Goal: Task Accomplishment & Management: Use online tool/utility

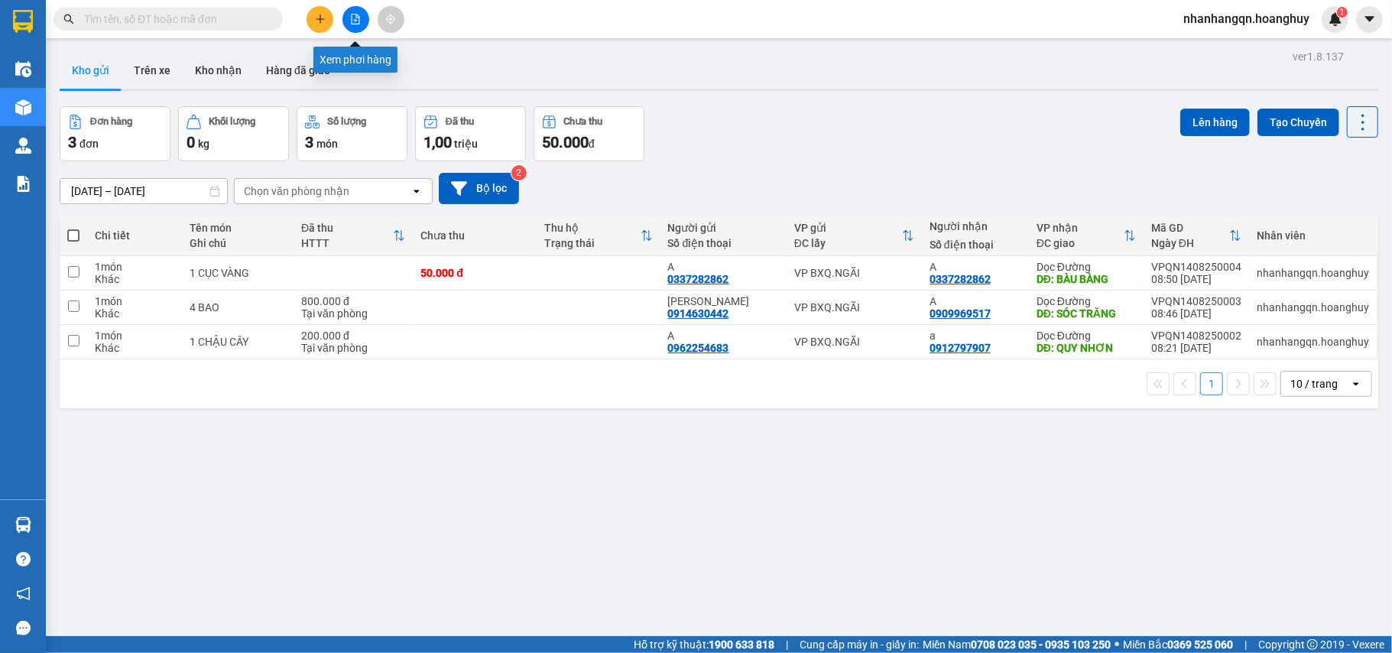
click at [356, 14] on icon "file-add" at bounding box center [356, 19] width 8 height 11
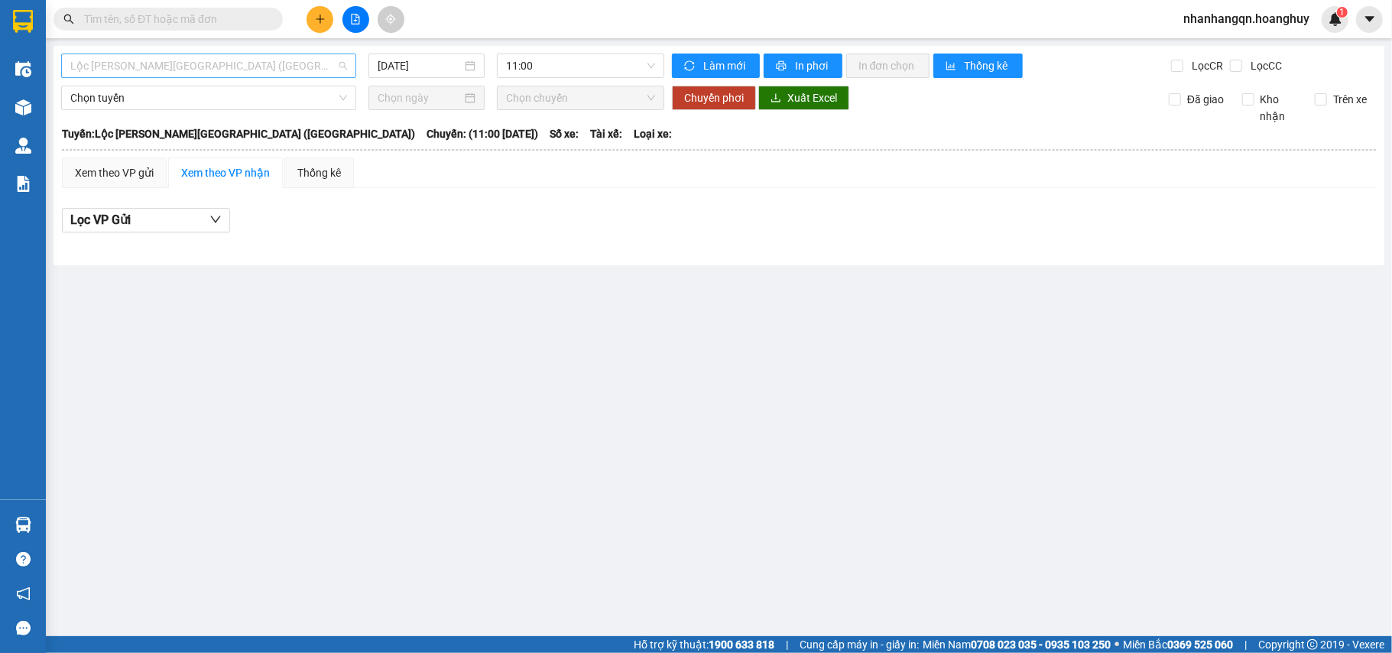
click at [246, 67] on span "Lộc [PERSON_NAME][GEOGRAPHIC_DATA] ([GEOGRAPHIC_DATA])" at bounding box center [208, 65] width 277 height 23
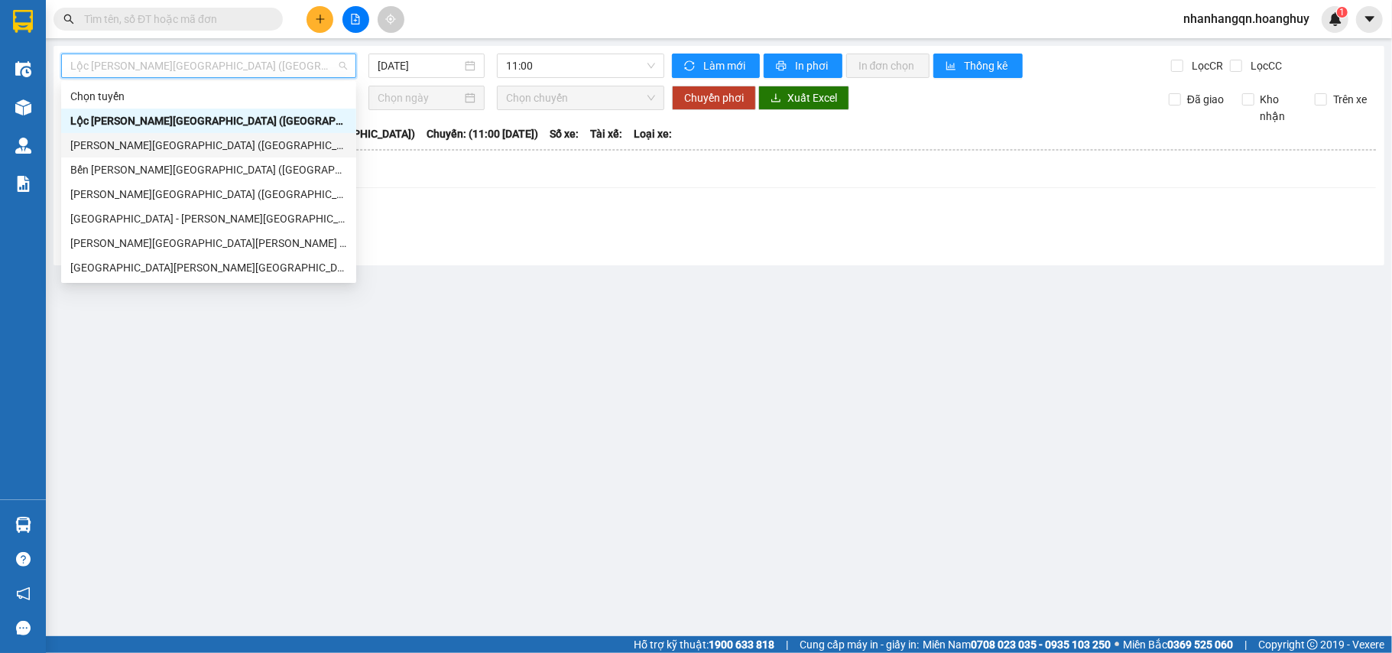
click at [193, 145] on div "[PERSON_NAME][GEOGRAPHIC_DATA] ([GEOGRAPHIC_DATA])" at bounding box center [208, 145] width 277 height 17
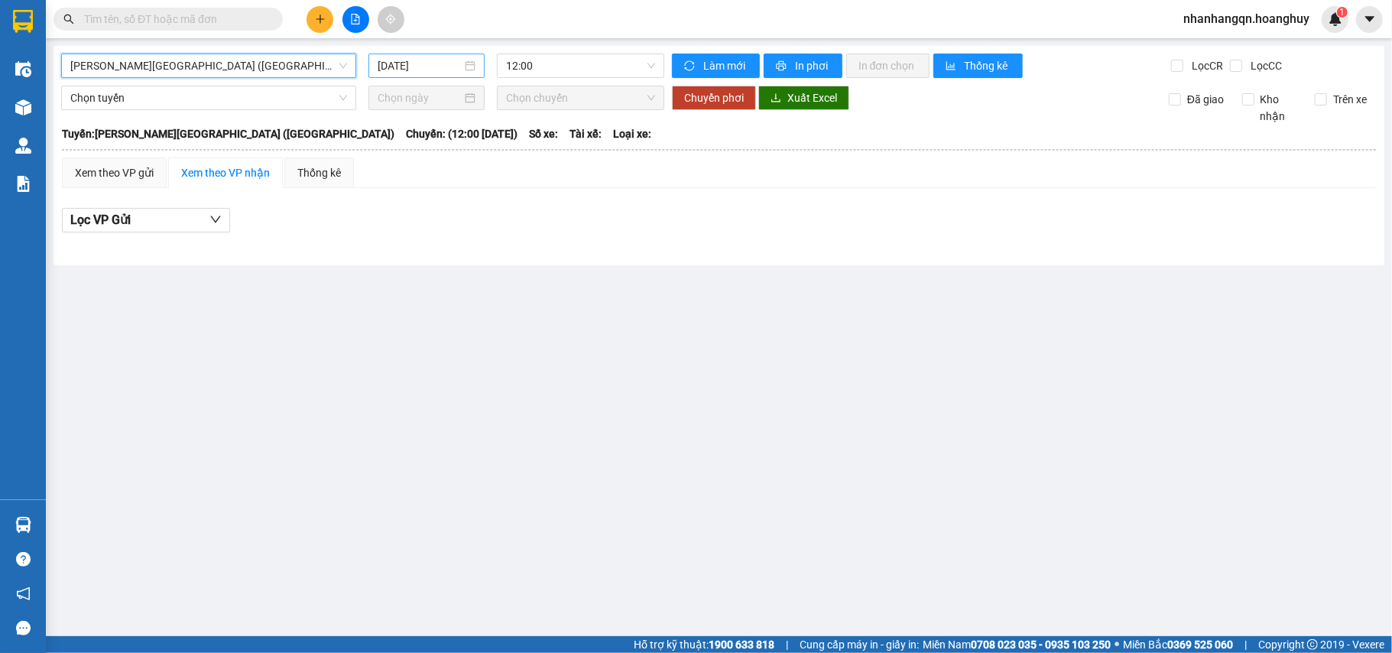
click at [408, 64] on input "[DATE]" at bounding box center [420, 65] width 84 height 17
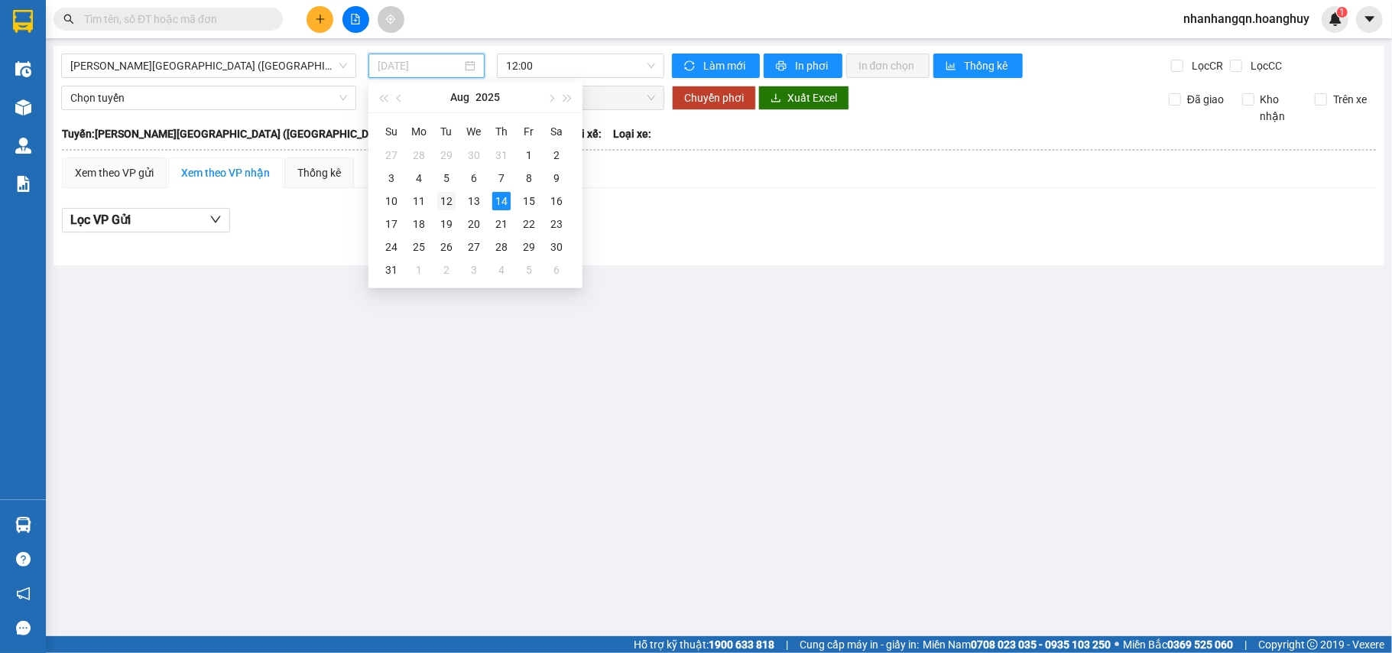
click at [450, 199] on div "12" at bounding box center [446, 201] width 18 height 18
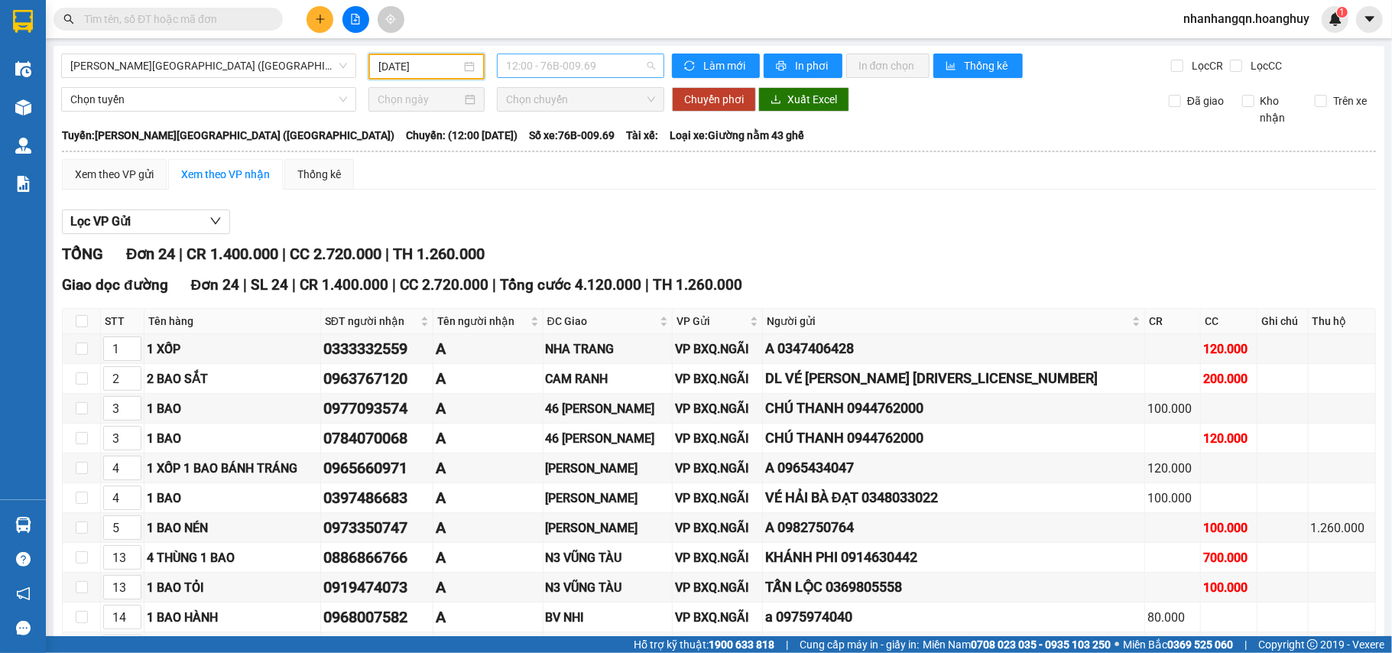
click at [554, 69] on span "12:00 - 76B-009.69" at bounding box center [580, 65] width 149 height 23
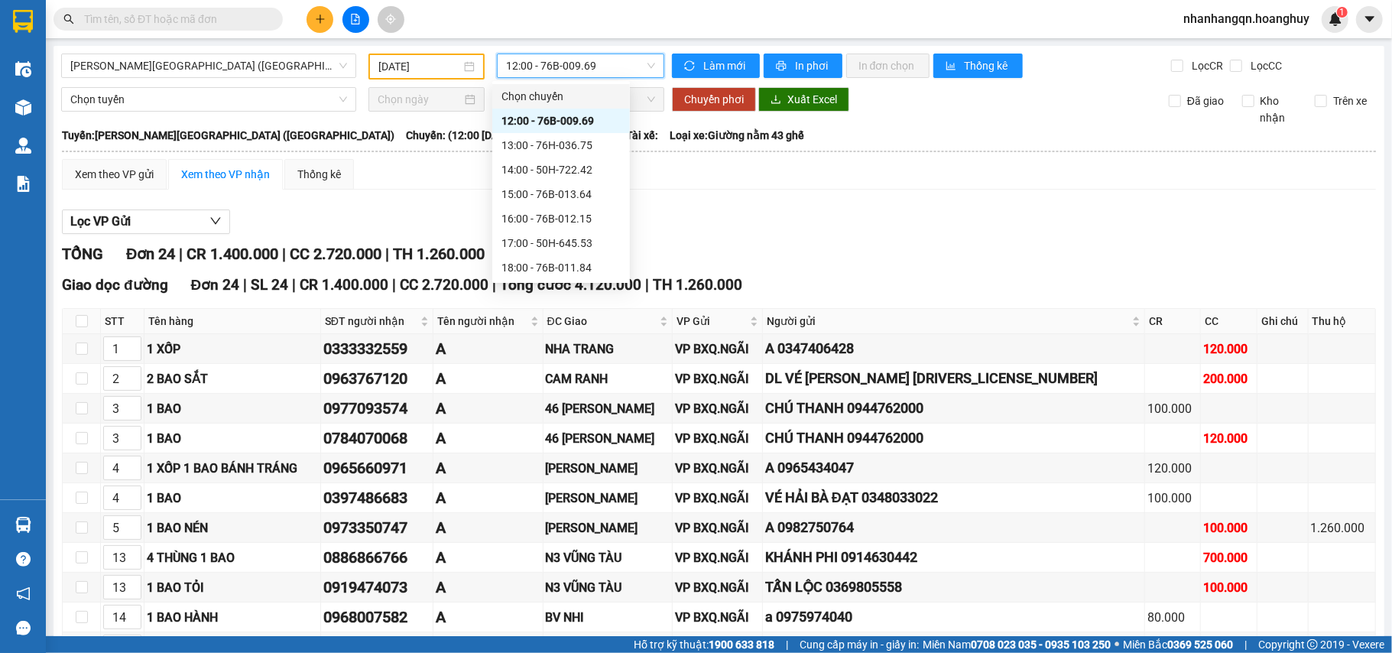
click at [530, 65] on span "12:00 - 76B-009.69" at bounding box center [580, 65] width 149 height 23
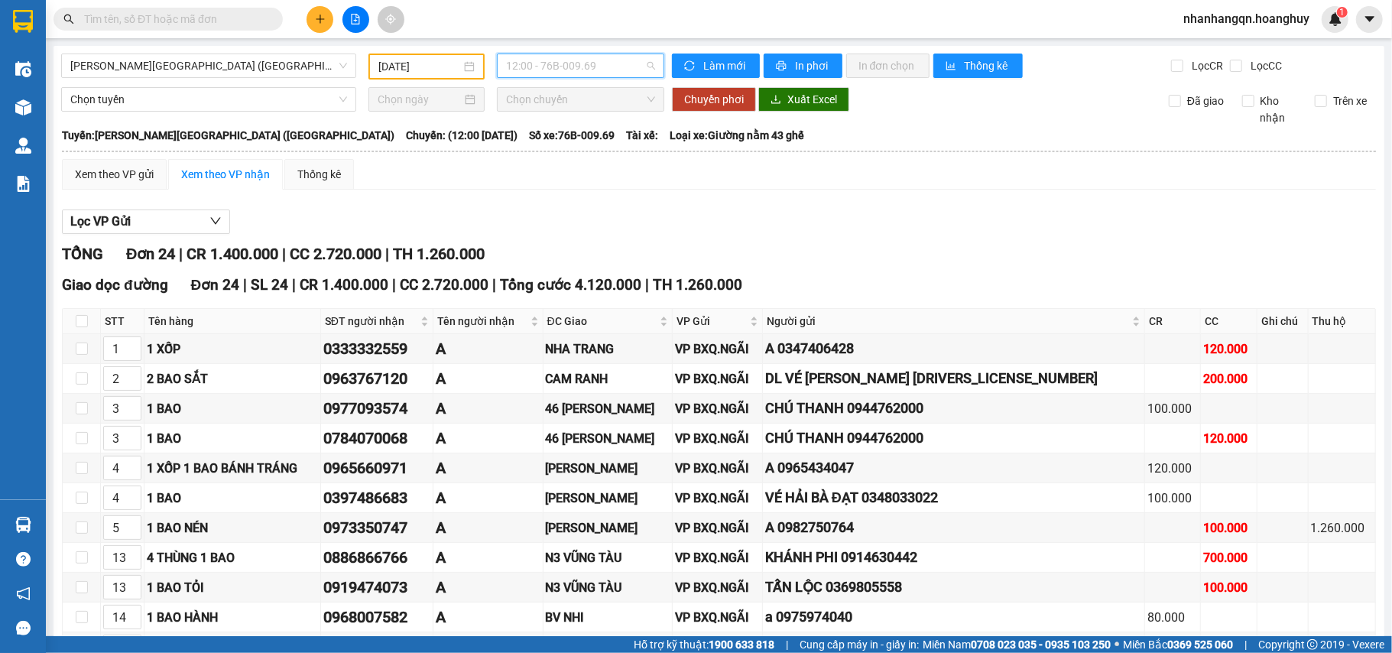
click at [544, 63] on span "12:00 - 76B-009.69" at bounding box center [580, 65] width 149 height 23
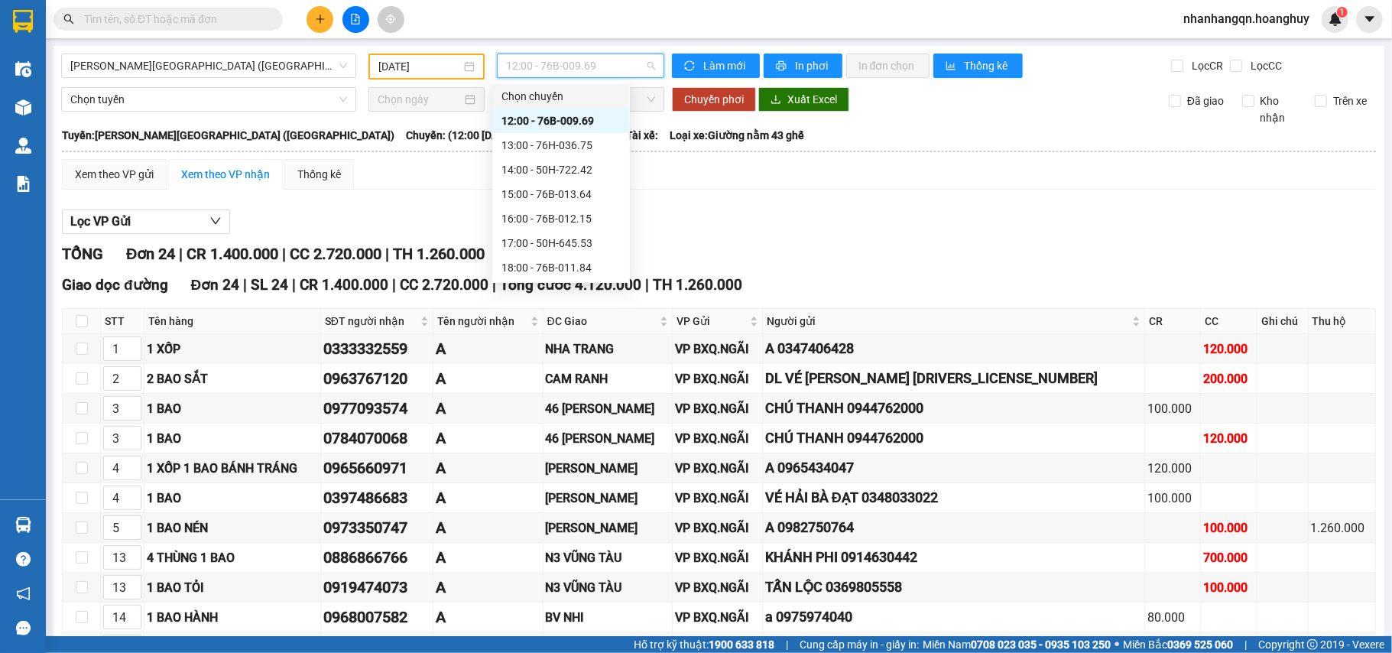
click at [414, 61] on input "[DATE]" at bounding box center [420, 66] width 83 height 17
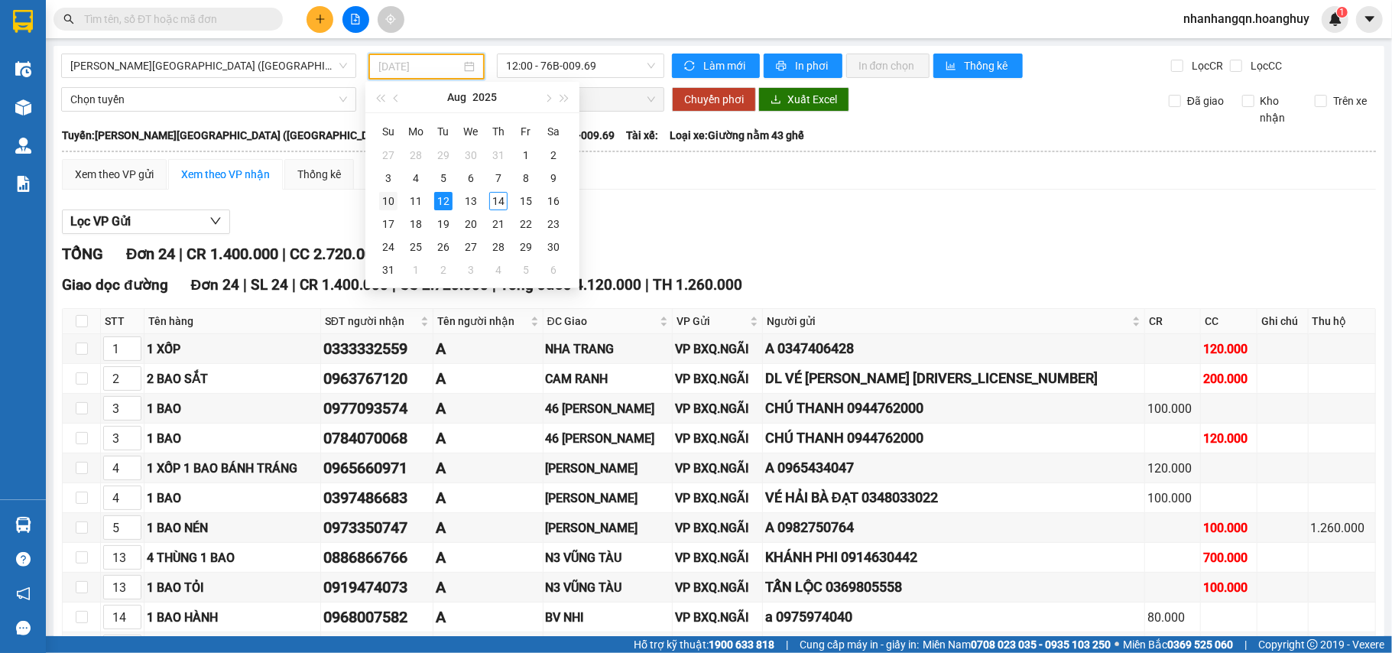
click at [393, 202] on div "10" at bounding box center [388, 201] width 18 height 18
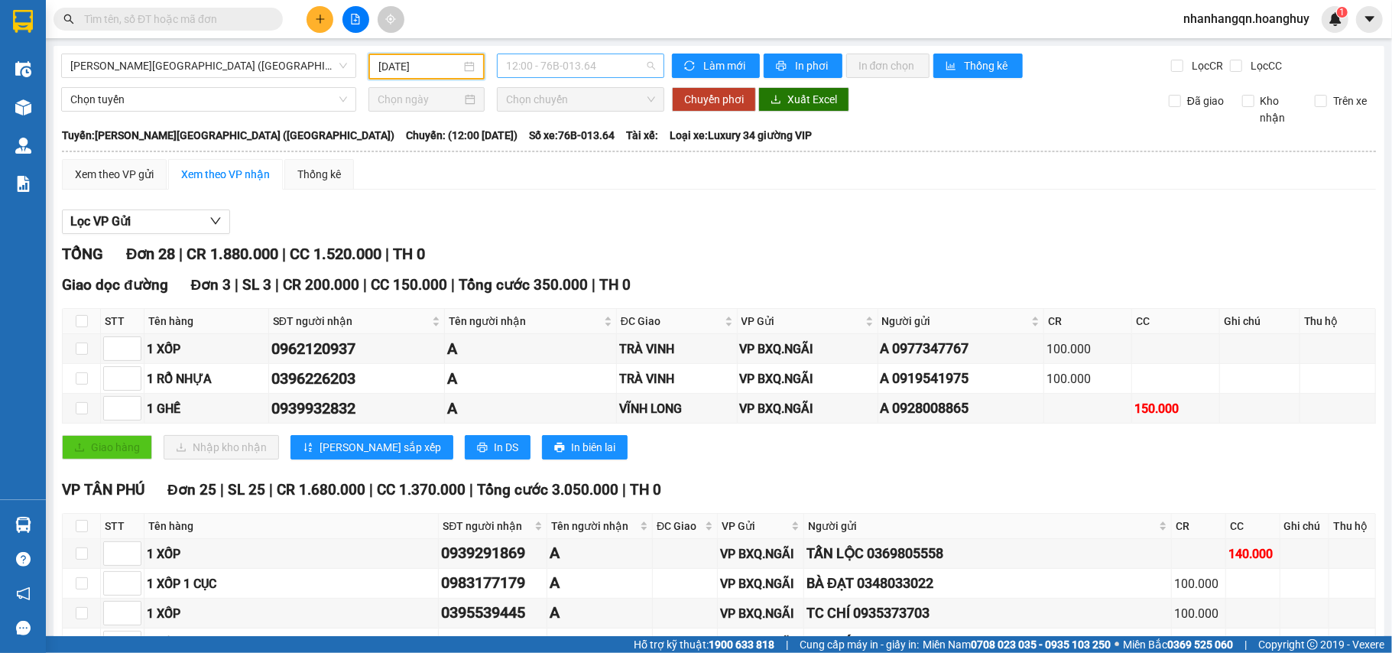
click at [539, 67] on span "12:00 - 76B-013.64" at bounding box center [580, 65] width 149 height 23
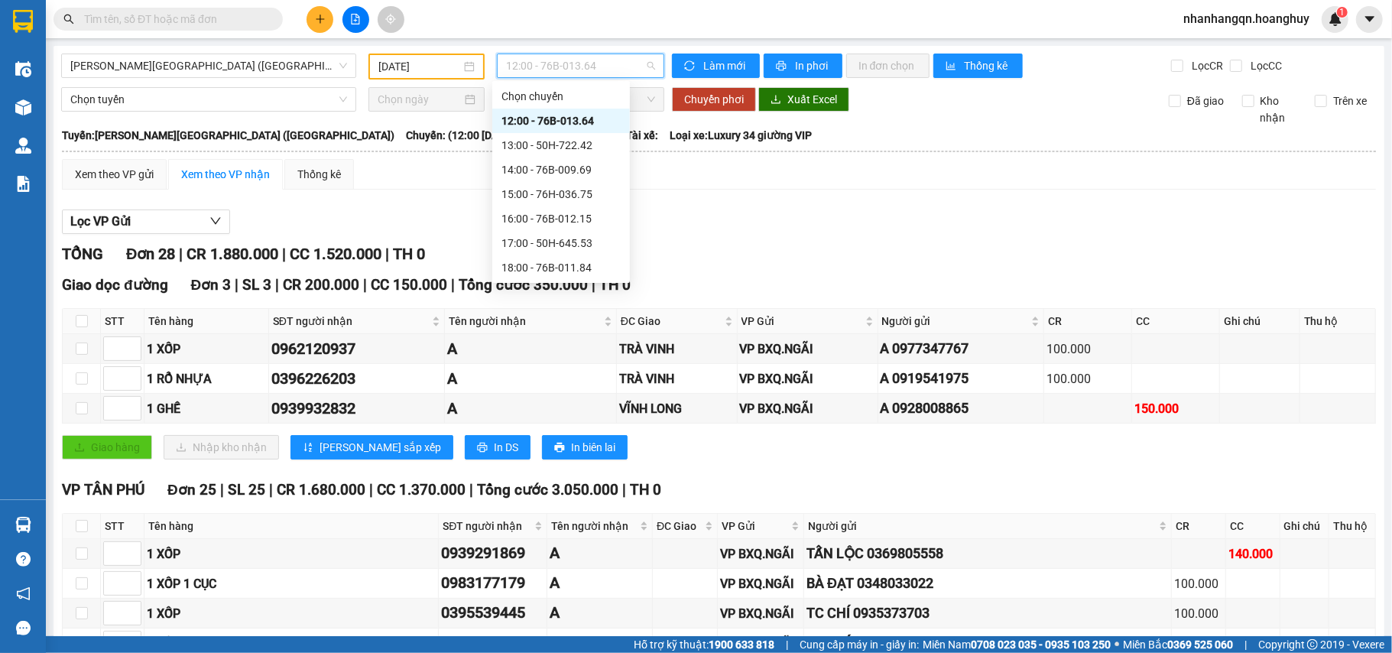
click at [396, 66] on input "[DATE]" at bounding box center [420, 66] width 83 height 17
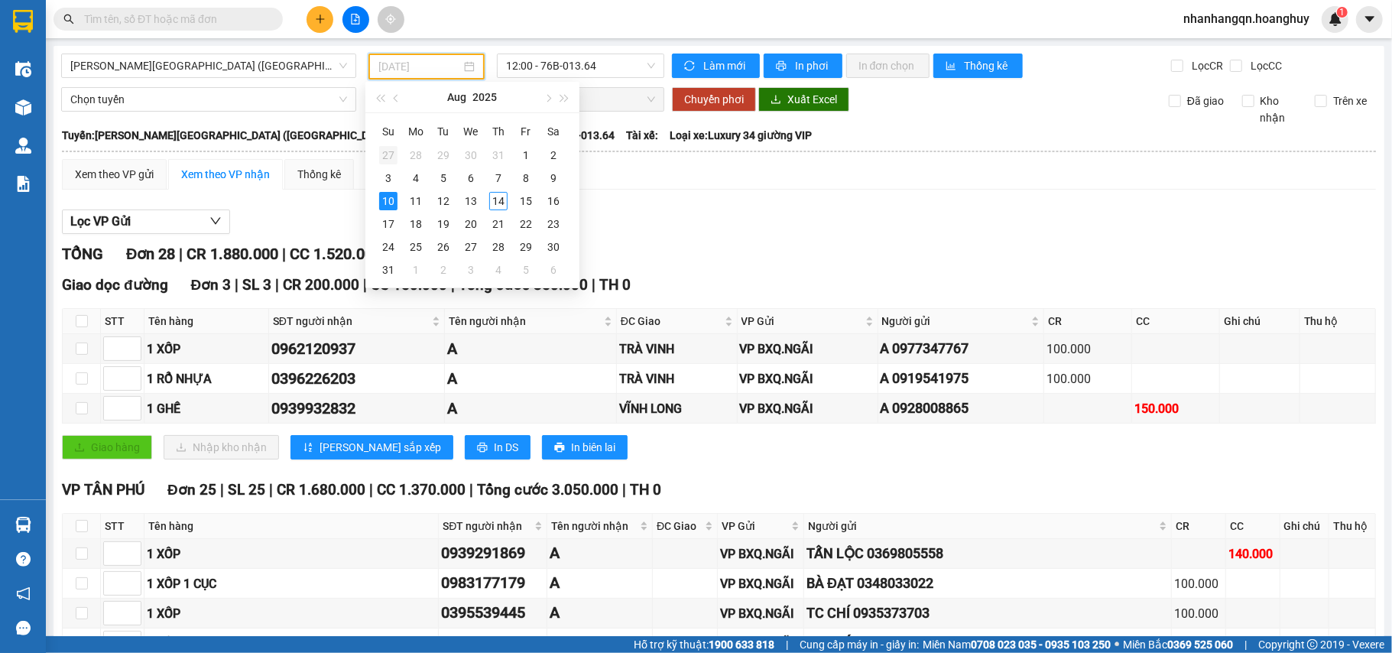
click at [385, 154] on div "27" at bounding box center [388, 155] width 18 height 18
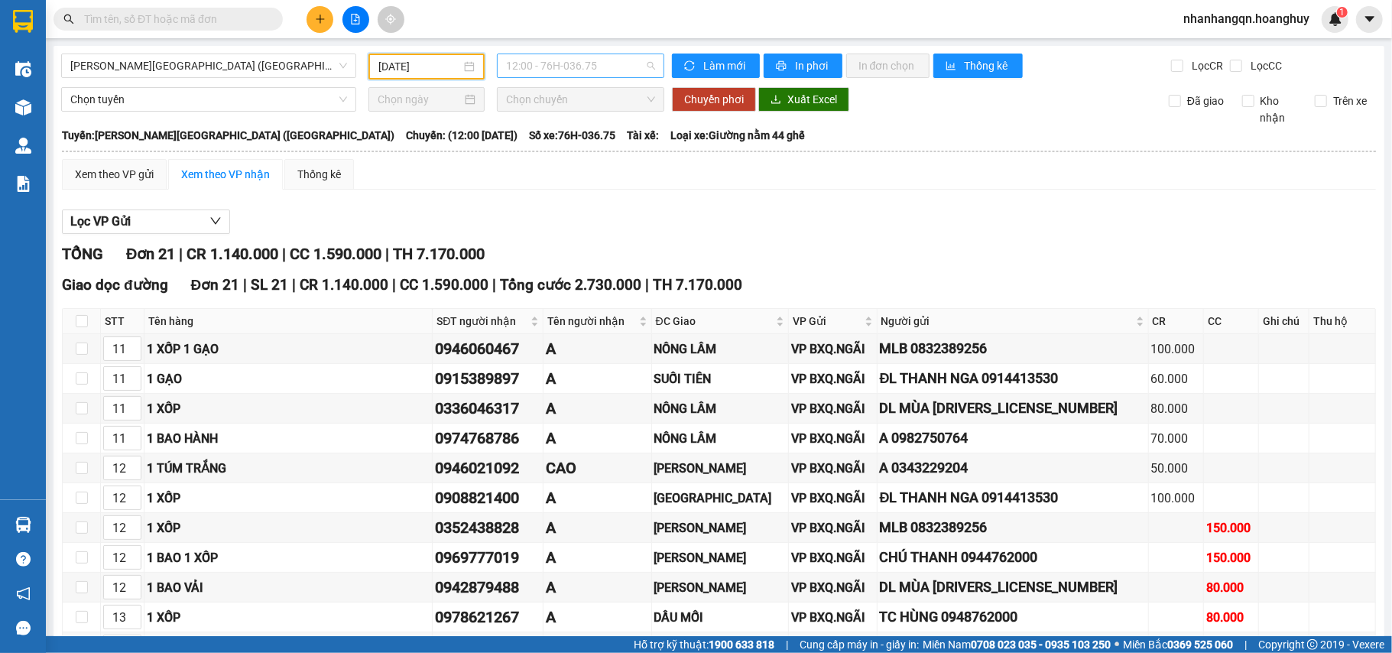
click at [548, 63] on span "12:00 - 76H-036.75" at bounding box center [580, 65] width 149 height 23
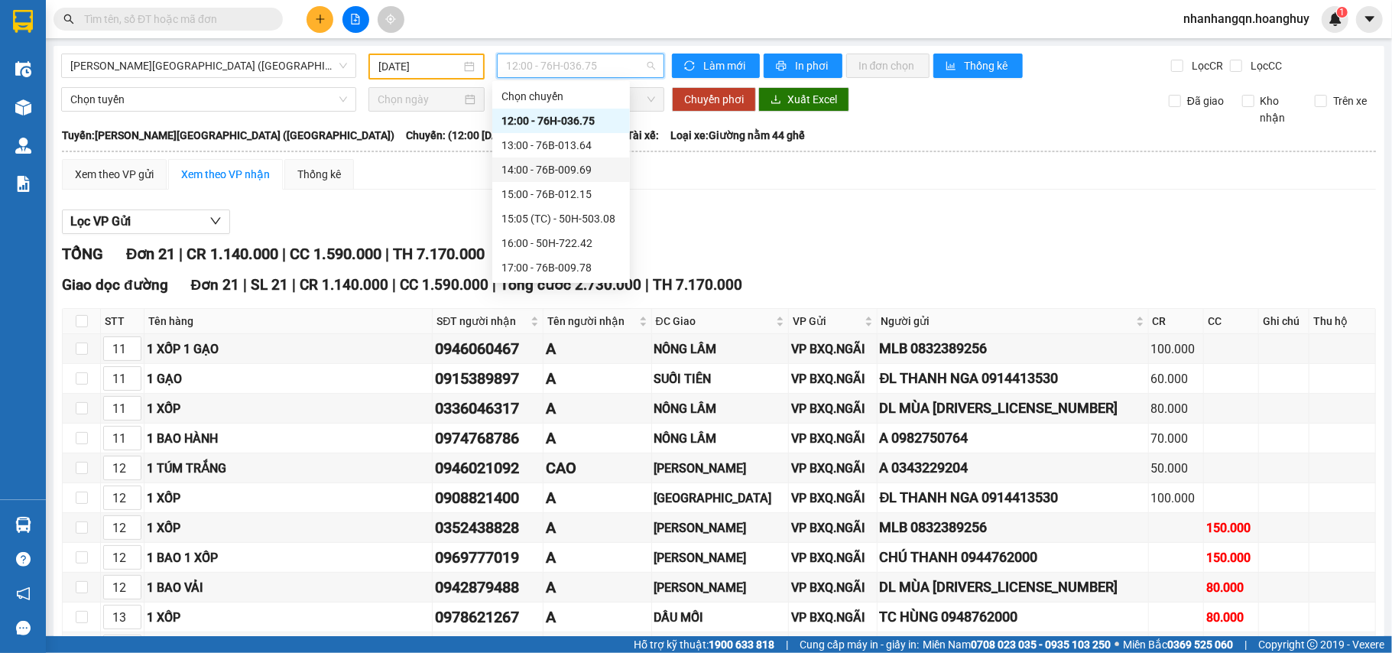
click at [564, 168] on div "14:00 - 76B-009.69" at bounding box center [561, 169] width 119 height 17
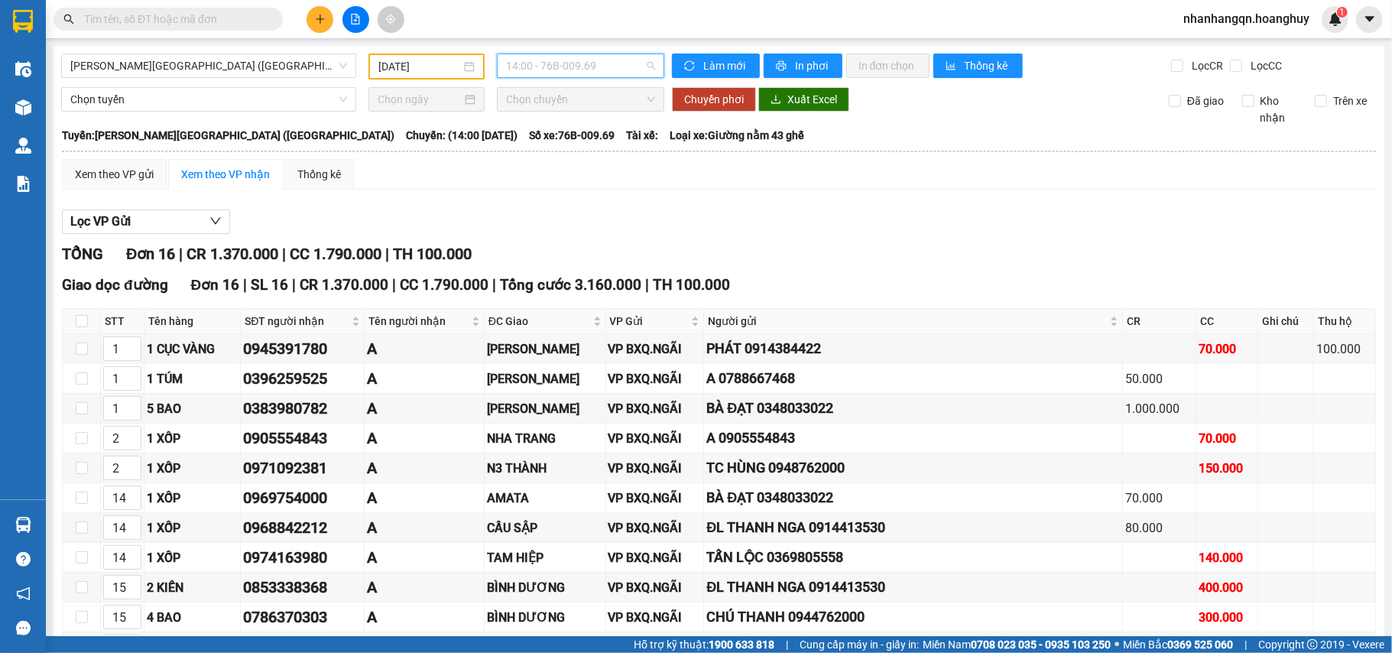
click at [531, 73] on span "14:00 - 76B-009.69" at bounding box center [580, 65] width 149 height 23
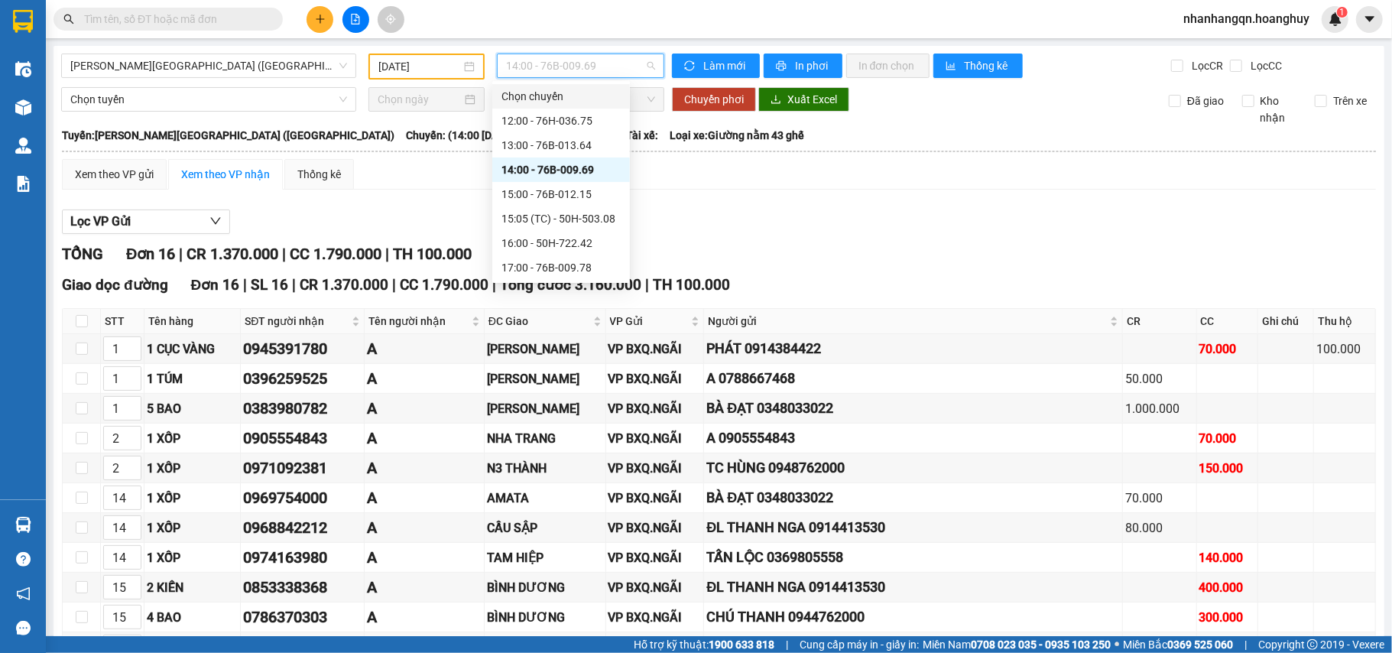
click at [416, 75] on div "[DATE]" at bounding box center [427, 67] width 116 height 26
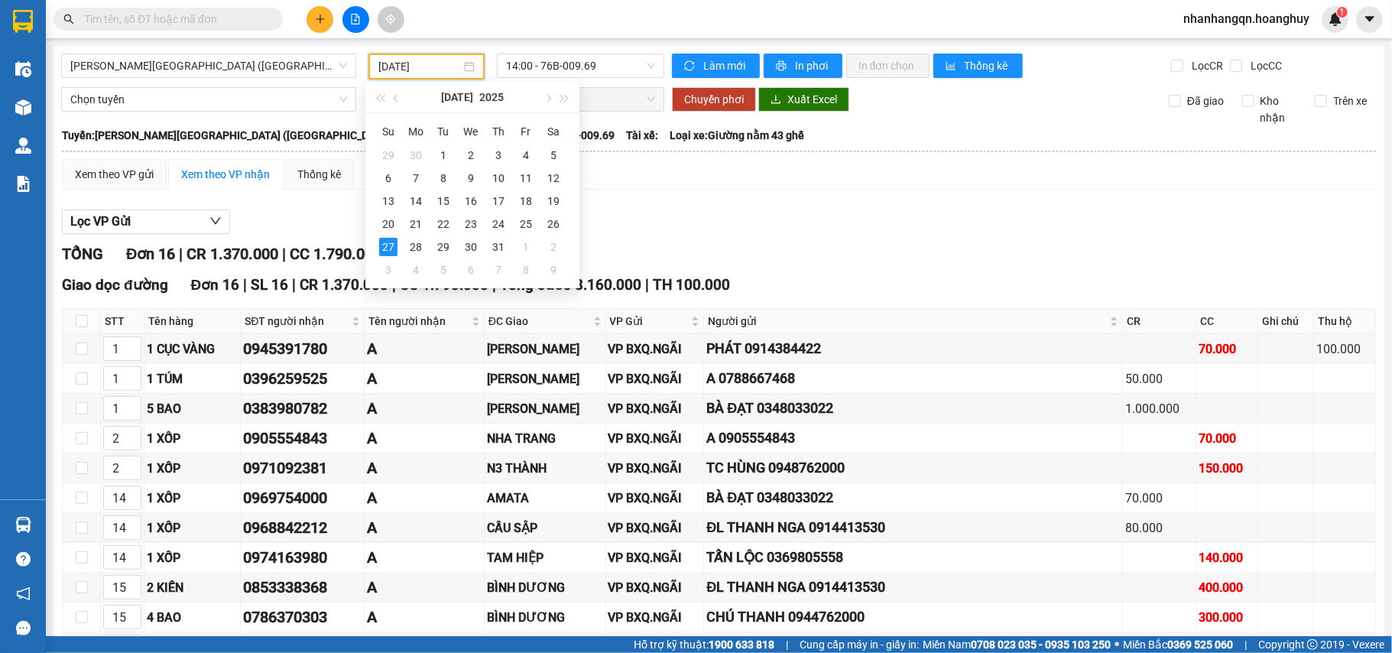
click at [416, 73] on input "[DATE]" at bounding box center [420, 66] width 83 height 17
click at [439, 245] on div "29" at bounding box center [443, 247] width 18 height 18
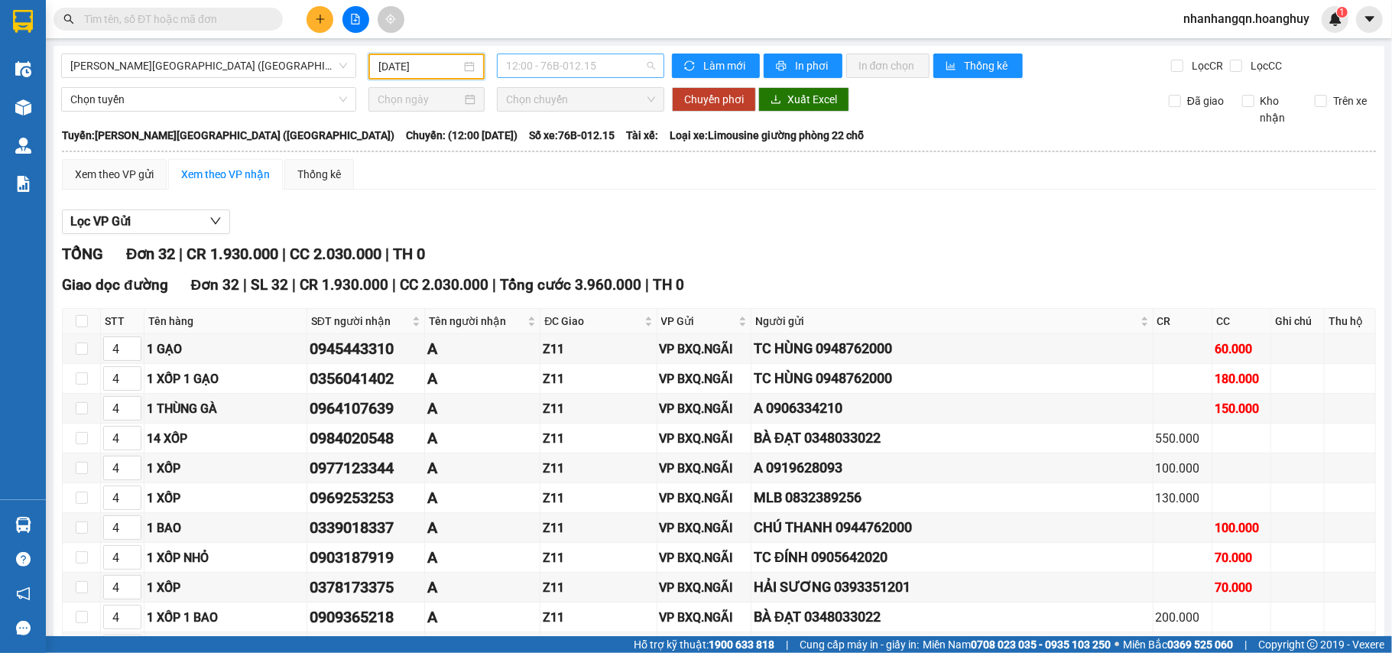
click at [542, 54] on div "12:00 - 76B-012.15" at bounding box center [580, 66] width 167 height 24
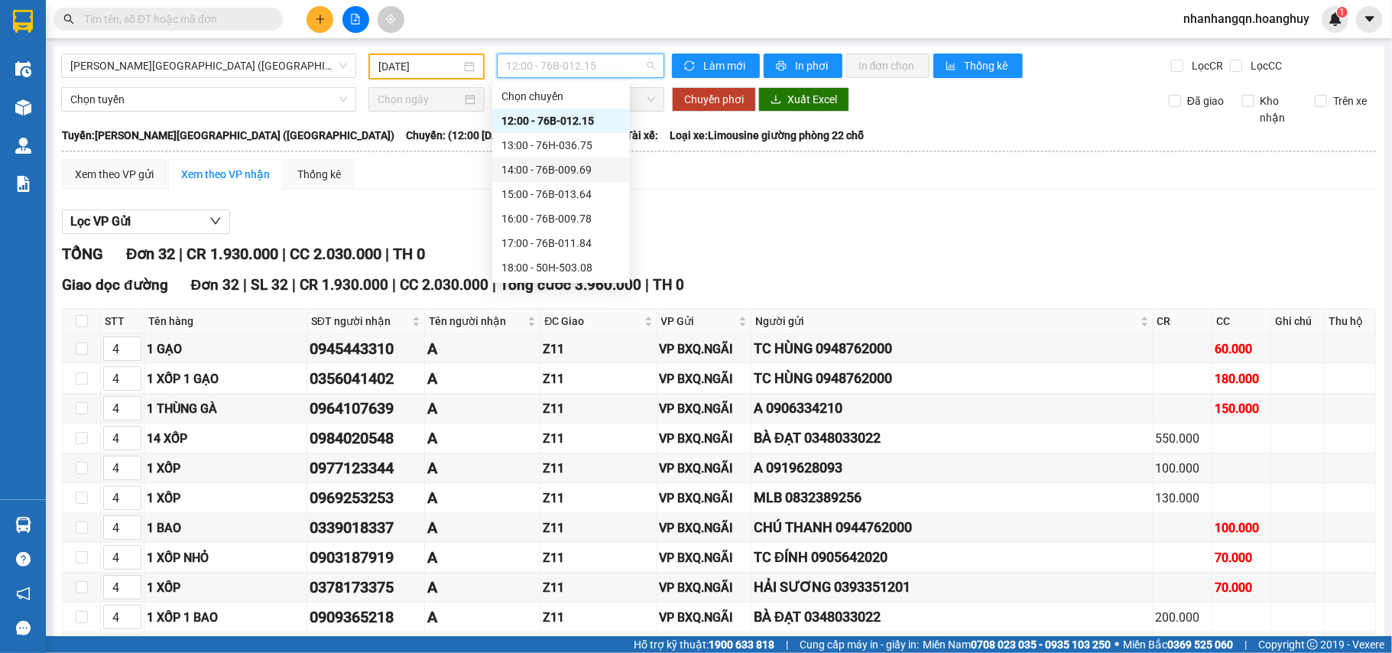
click at [563, 180] on div "14:00 - 76B-009.69" at bounding box center [561, 170] width 138 height 24
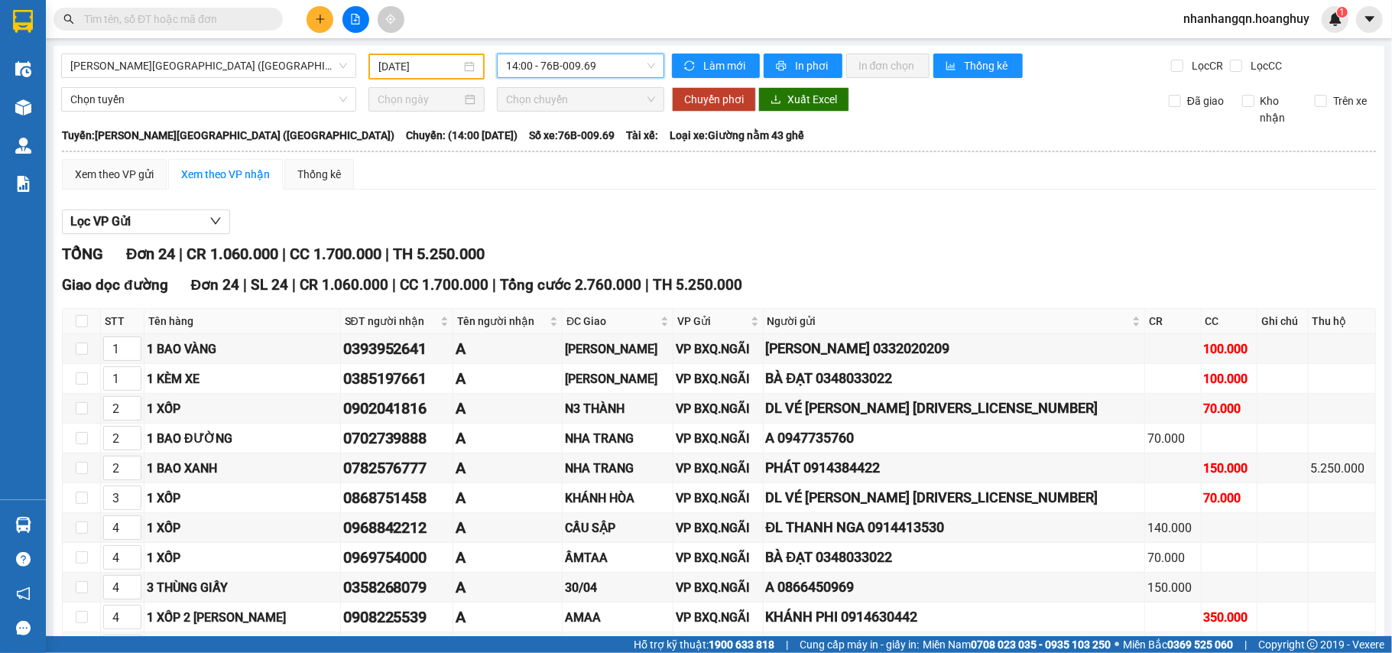
click at [564, 74] on span "14:00 - 76B-009.69" at bounding box center [580, 65] width 149 height 23
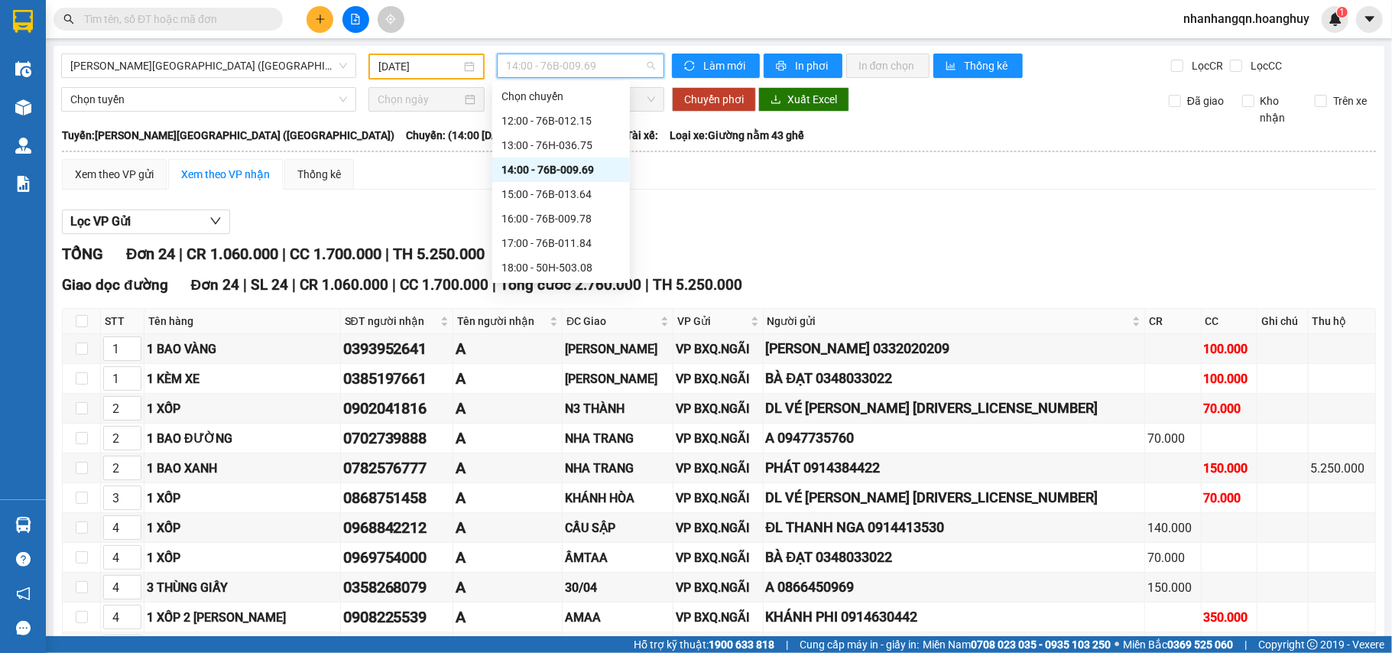
click at [710, 184] on div "Xem theo VP gửi Xem theo VP nhận Thống kê" at bounding box center [719, 174] width 1314 height 31
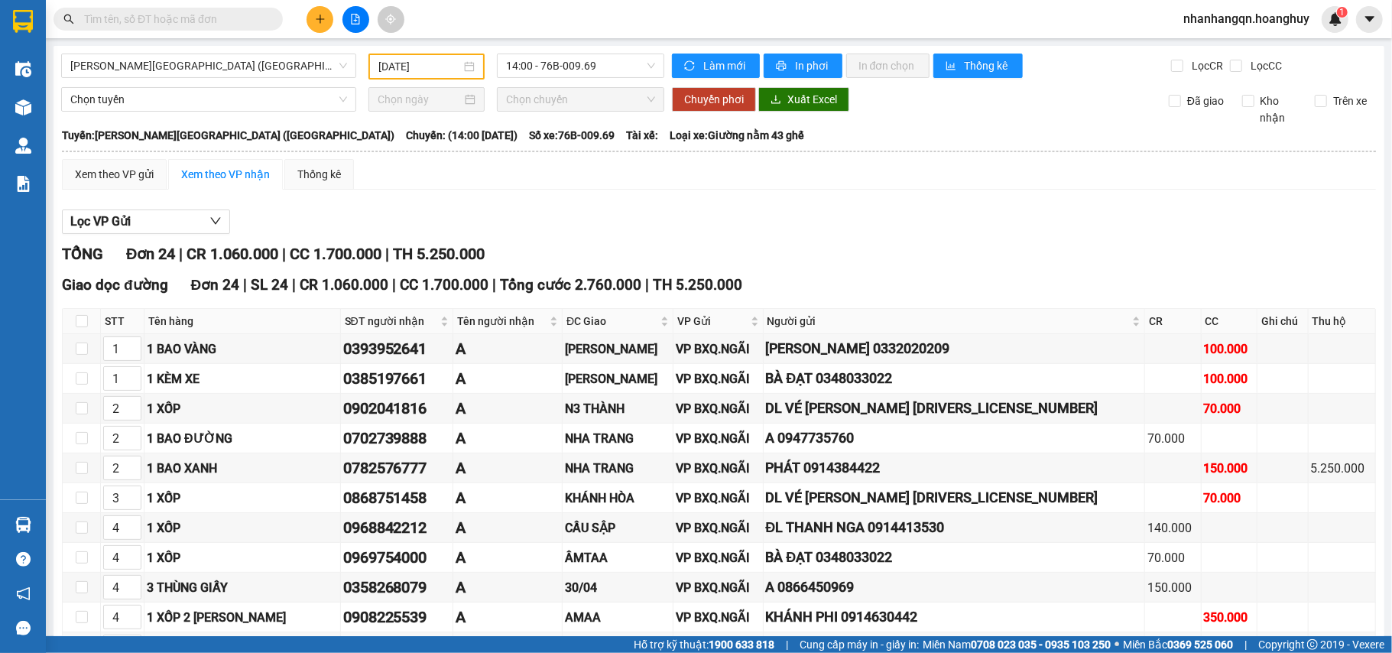
click at [426, 63] on input "[DATE]" at bounding box center [420, 66] width 83 height 17
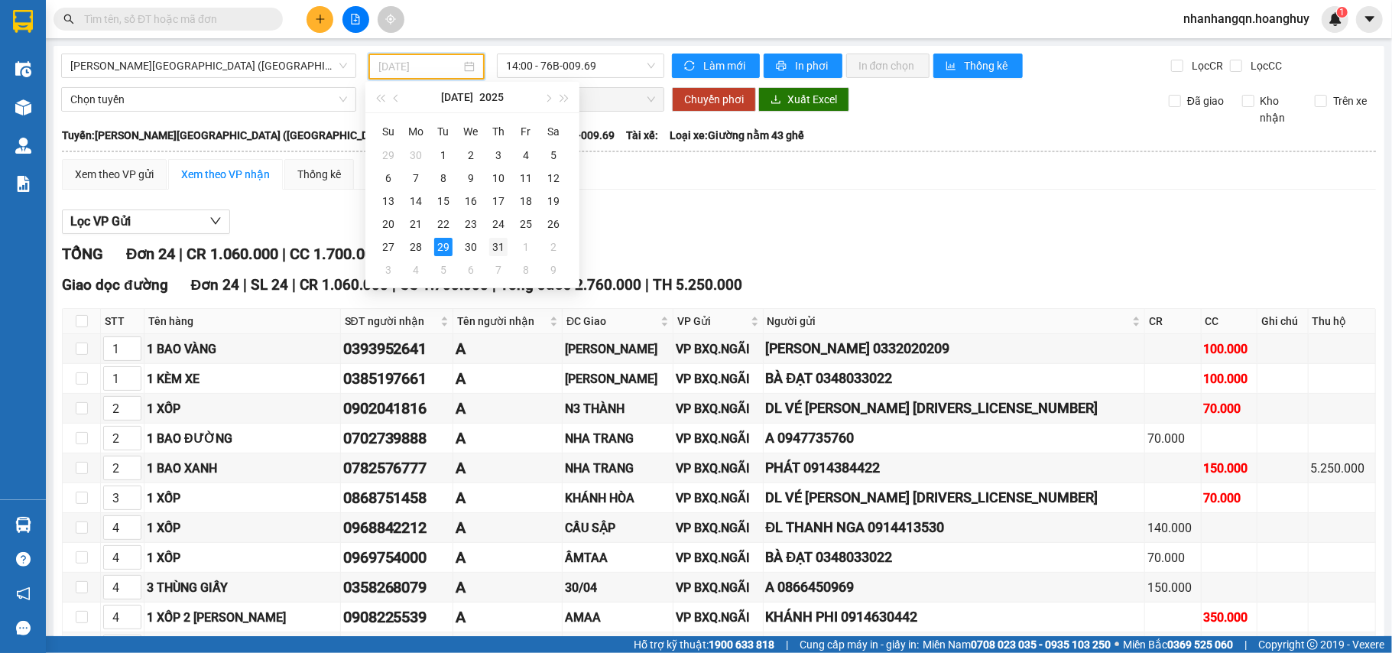
click at [502, 249] on div "31" at bounding box center [498, 247] width 18 height 18
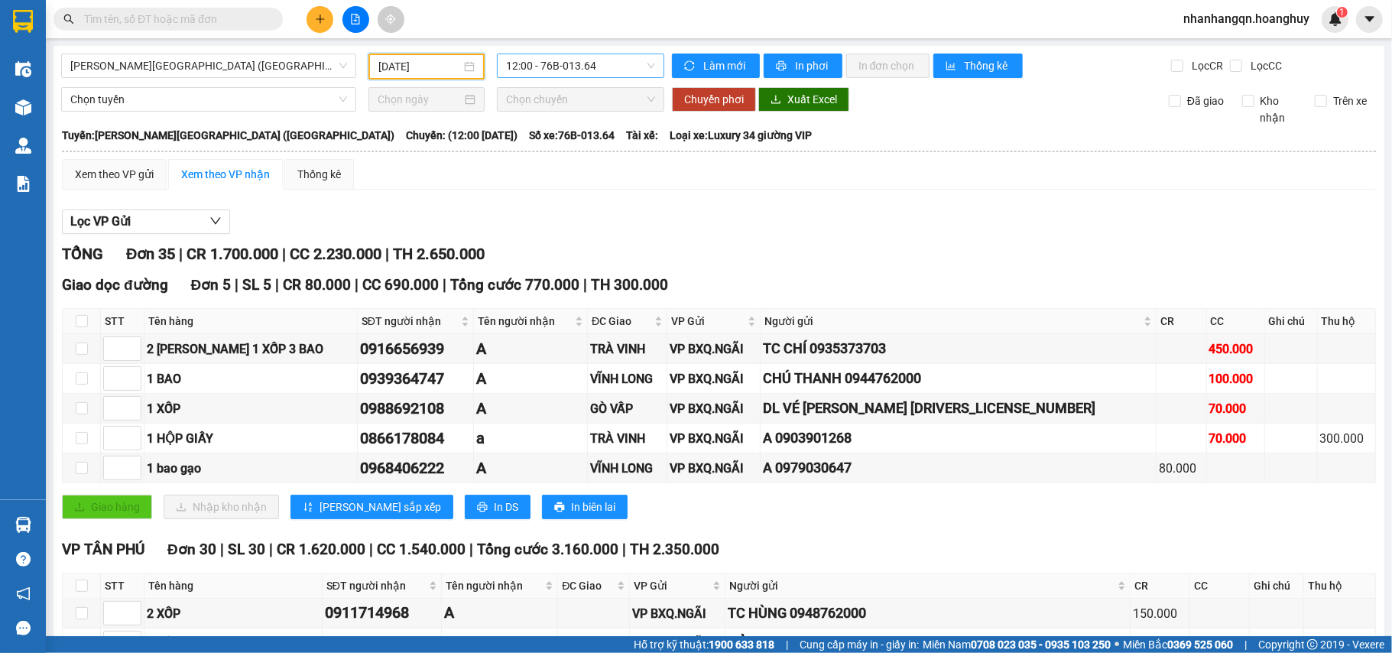
click at [536, 73] on span "12:00 - 76B-013.64" at bounding box center [580, 65] width 149 height 23
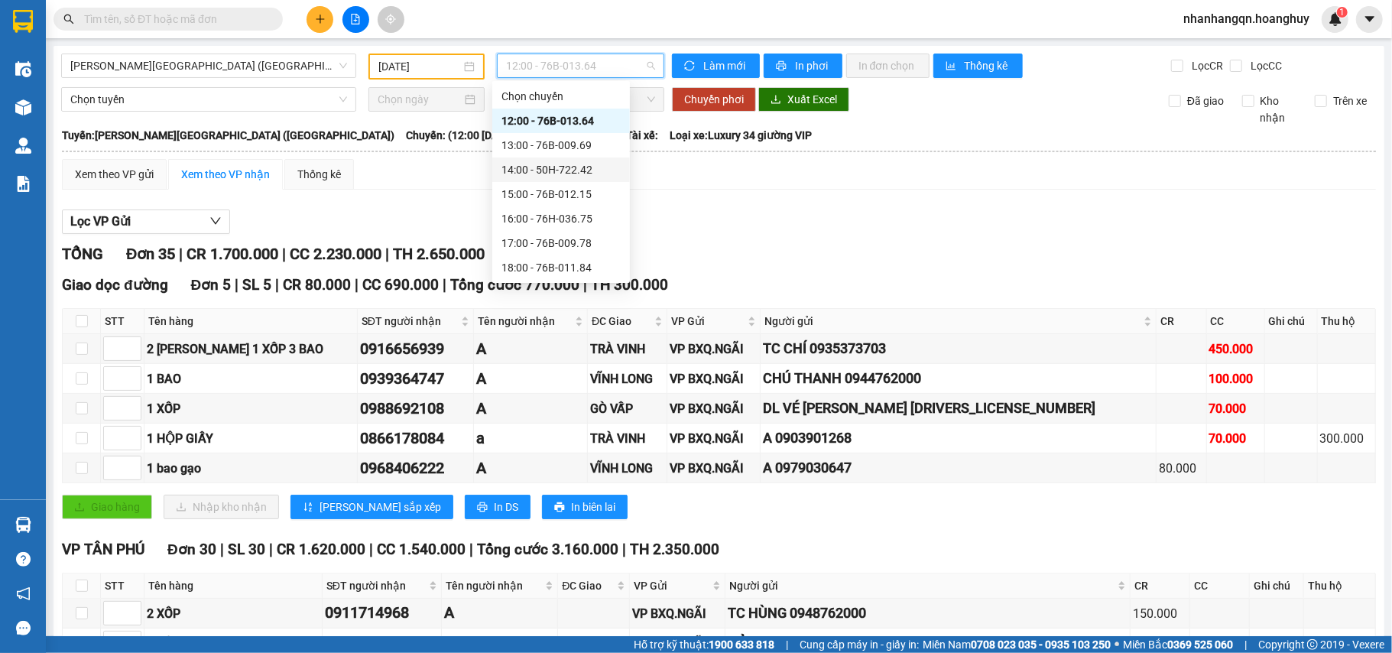
click at [554, 158] on div "14:00 - 50H-722.42" at bounding box center [561, 170] width 138 height 24
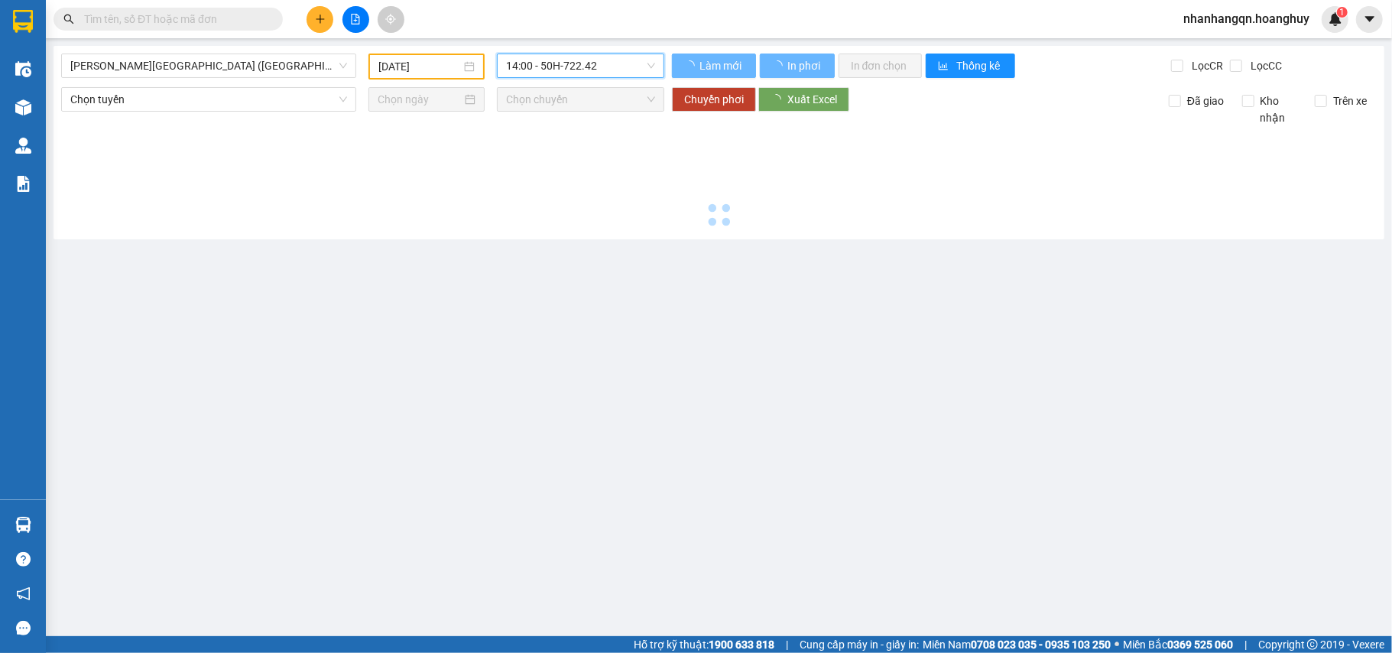
click at [564, 72] on span "14:00 - 50H-722.42" at bounding box center [580, 65] width 149 height 23
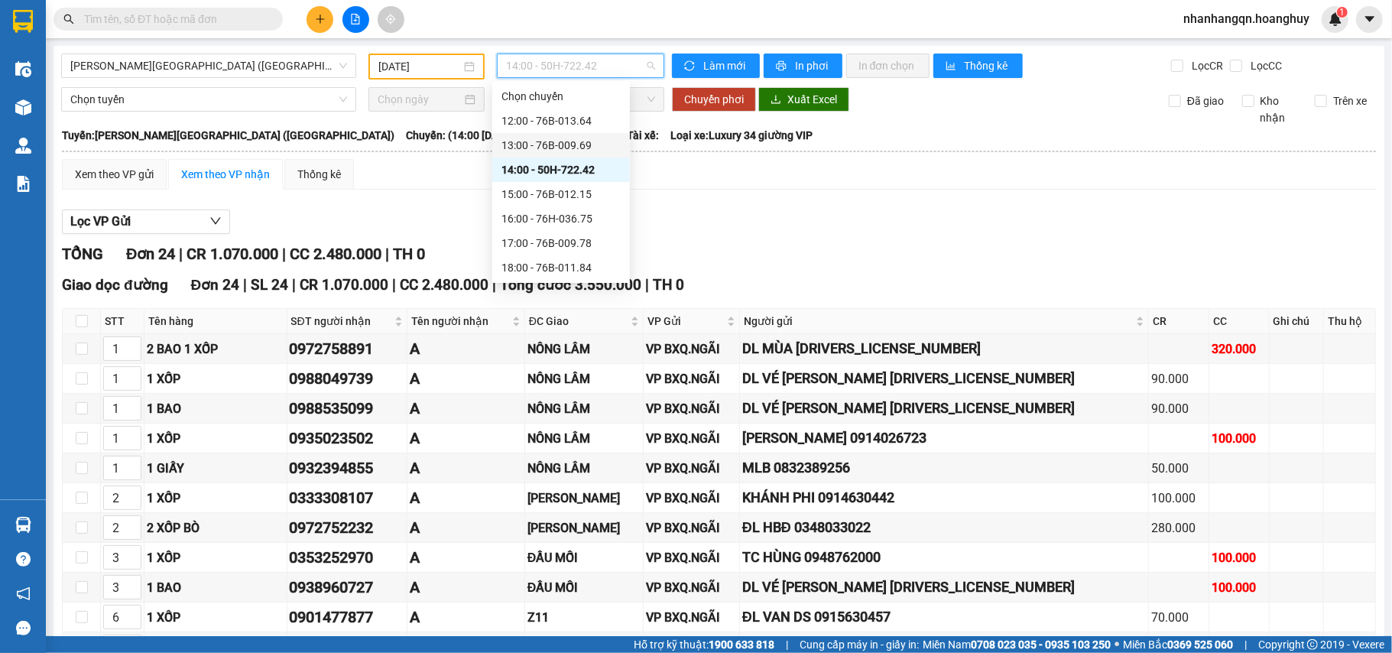
click at [551, 144] on div "13:00 - 76B-009.69" at bounding box center [561, 145] width 119 height 17
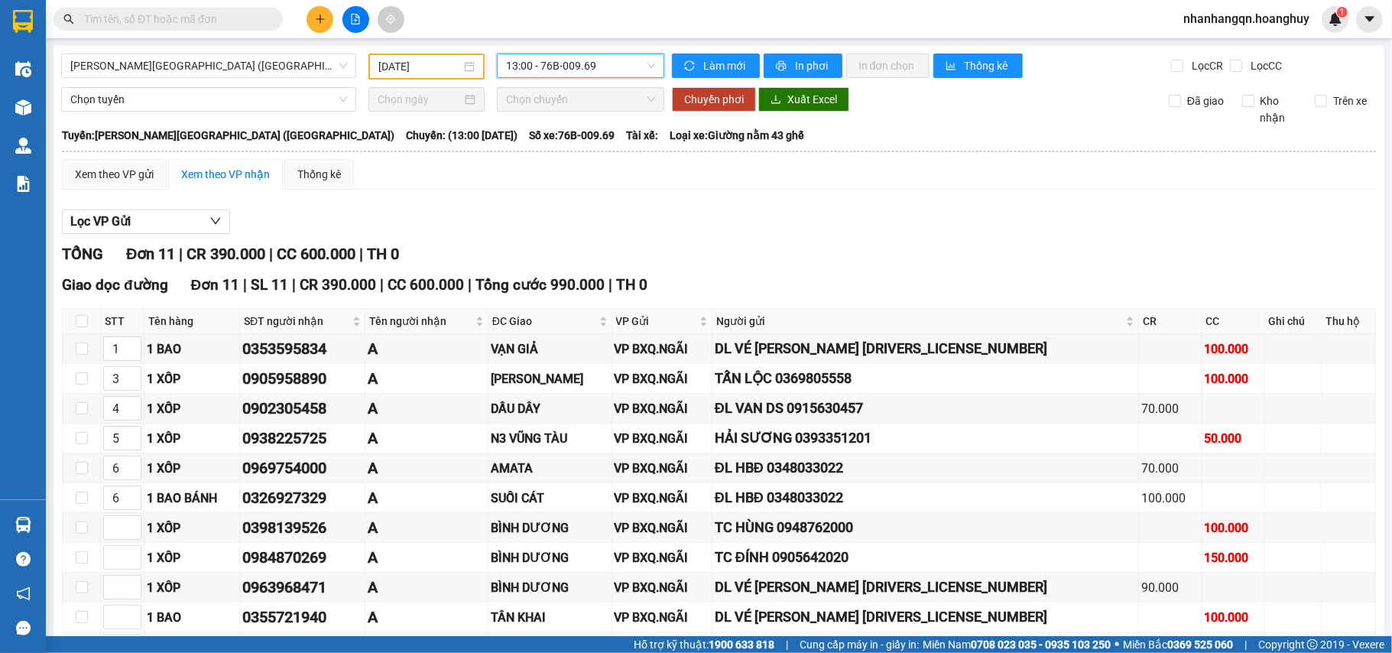
click at [566, 54] on div "13:00 - 76B-009.69" at bounding box center [580, 66] width 167 height 24
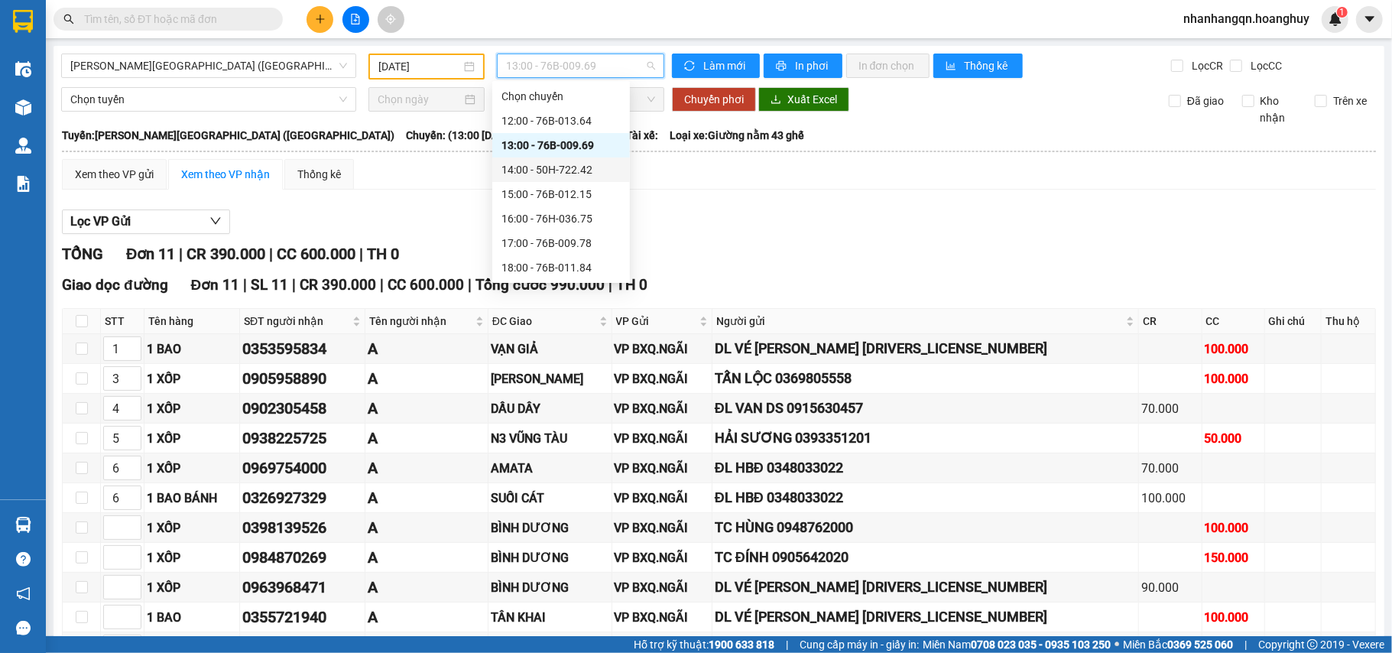
click at [431, 63] on input "[DATE]" at bounding box center [420, 66] width 83 height 17
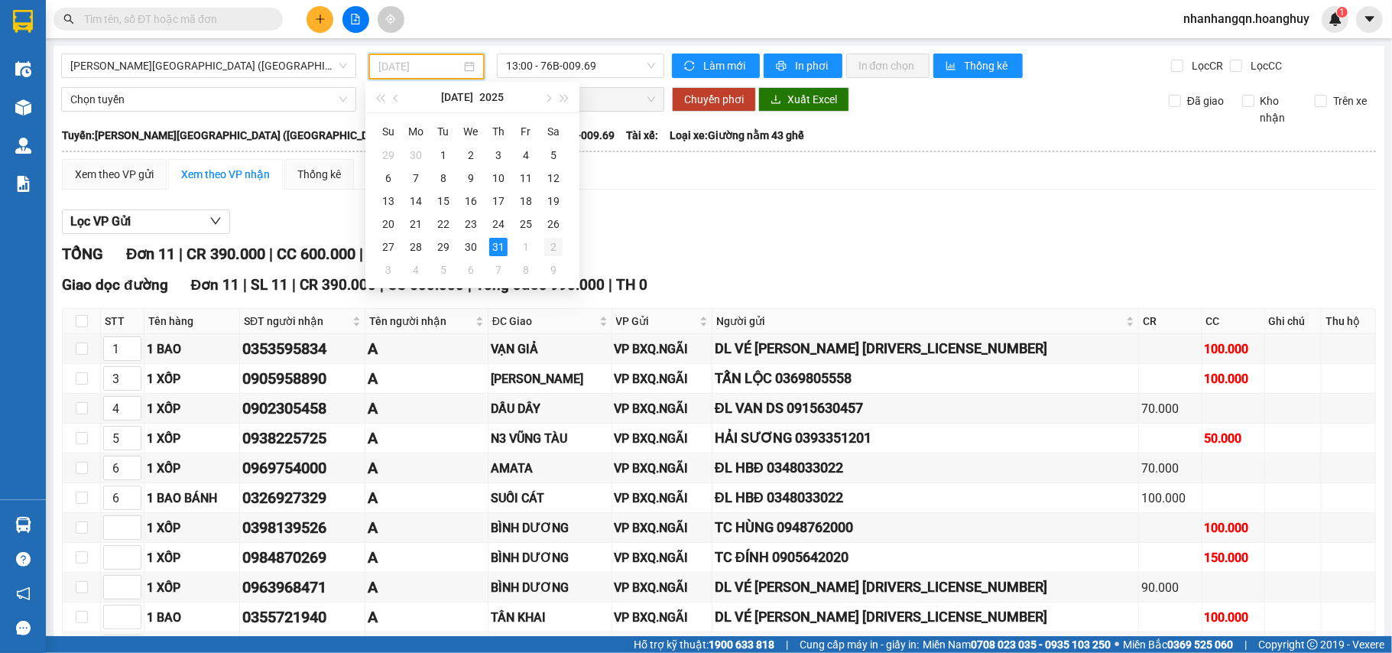
click at [554, 252] on div "2" at bounding box center [553, 247] width 18 height 18
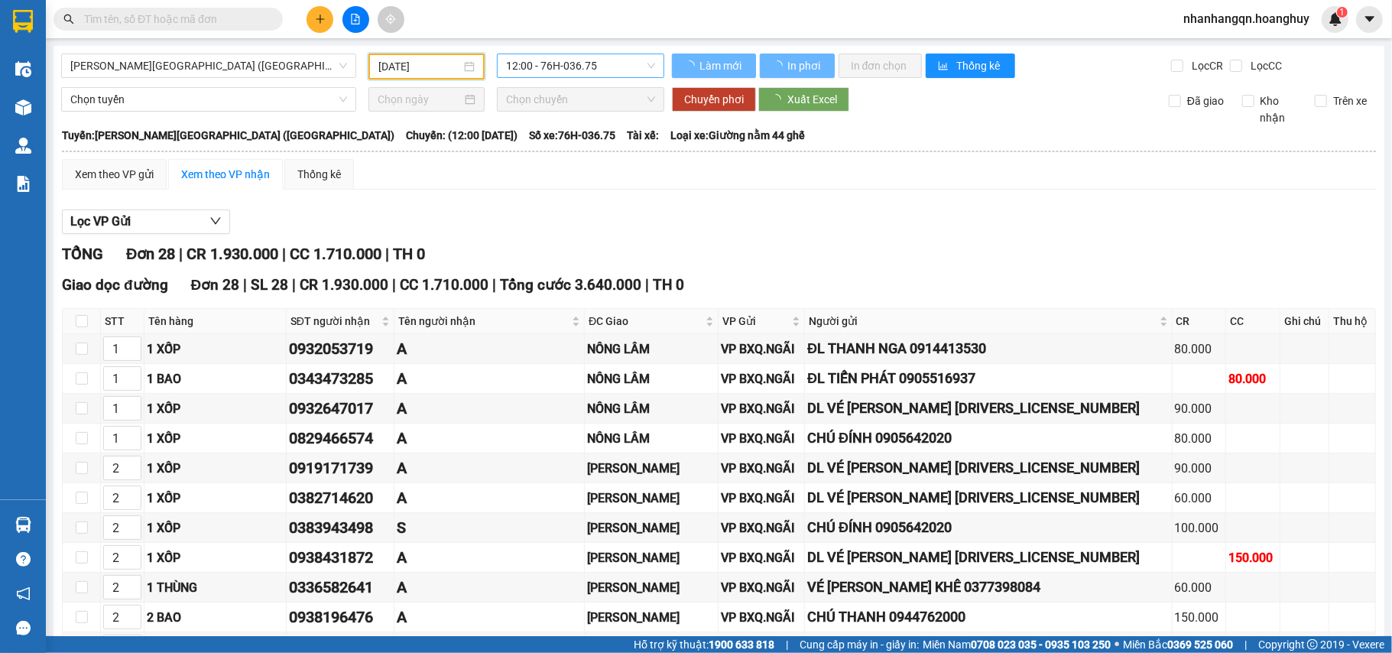
click at [581, 67] on span "12:00 - 76H-036.75" at bounding box center [580, 65] width 149 height 23
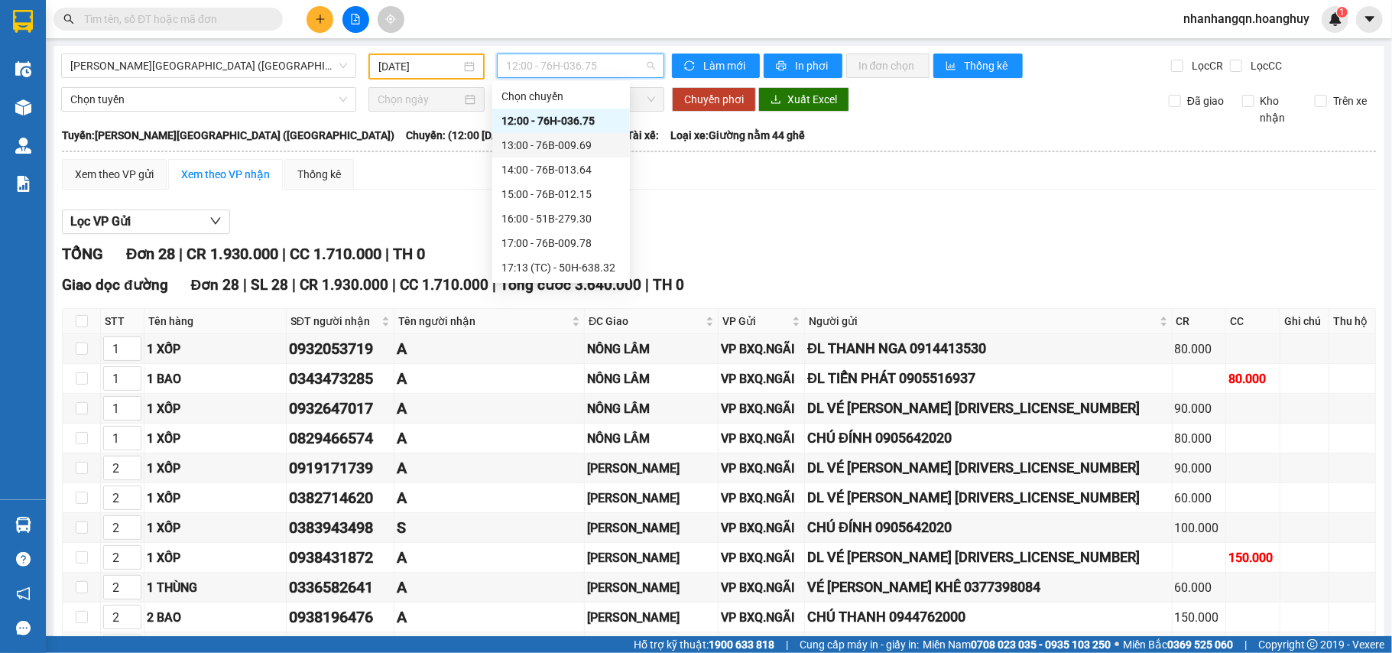
click at [567, 142] on div "13:00 - 76B-009.69" at bounding box center [561, 145] width 119 height 17
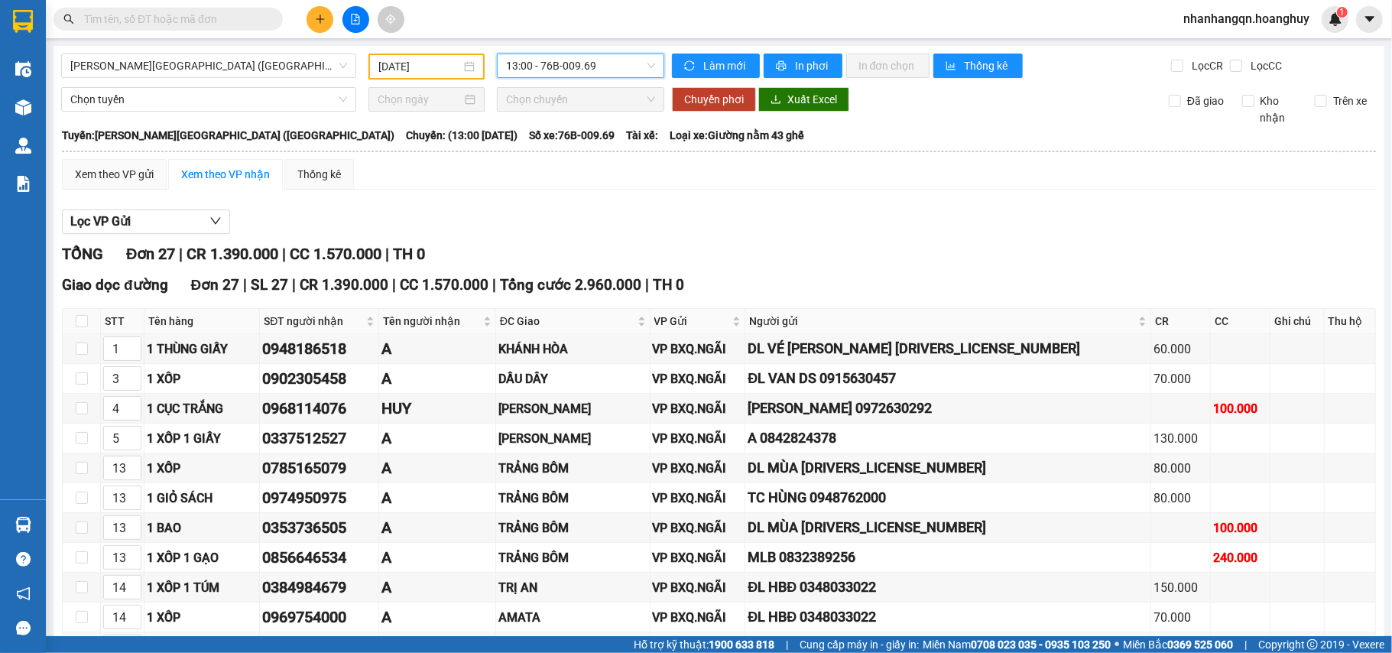
click at [423, 64] on input "[DATE]" at bounding box center [420, 66] width 83 height 17
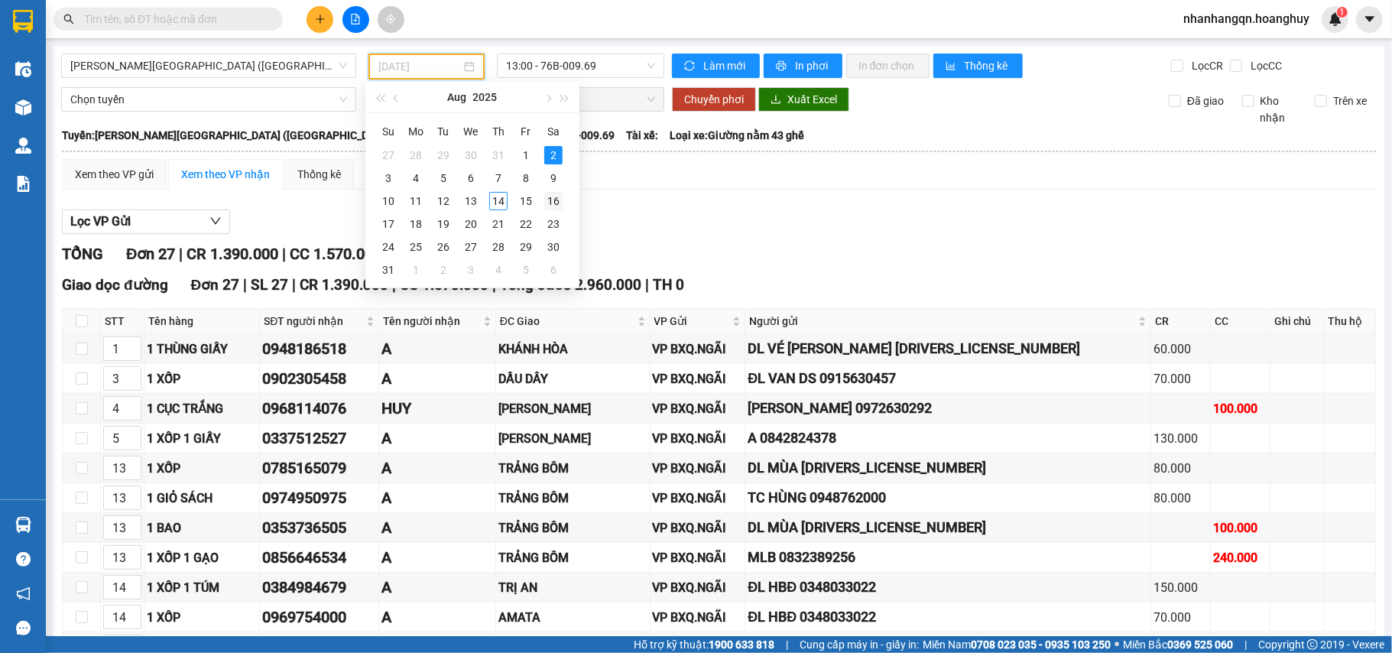
click at [557, 200] on div "16" at bounding box center [553, 201] width 18 height 18
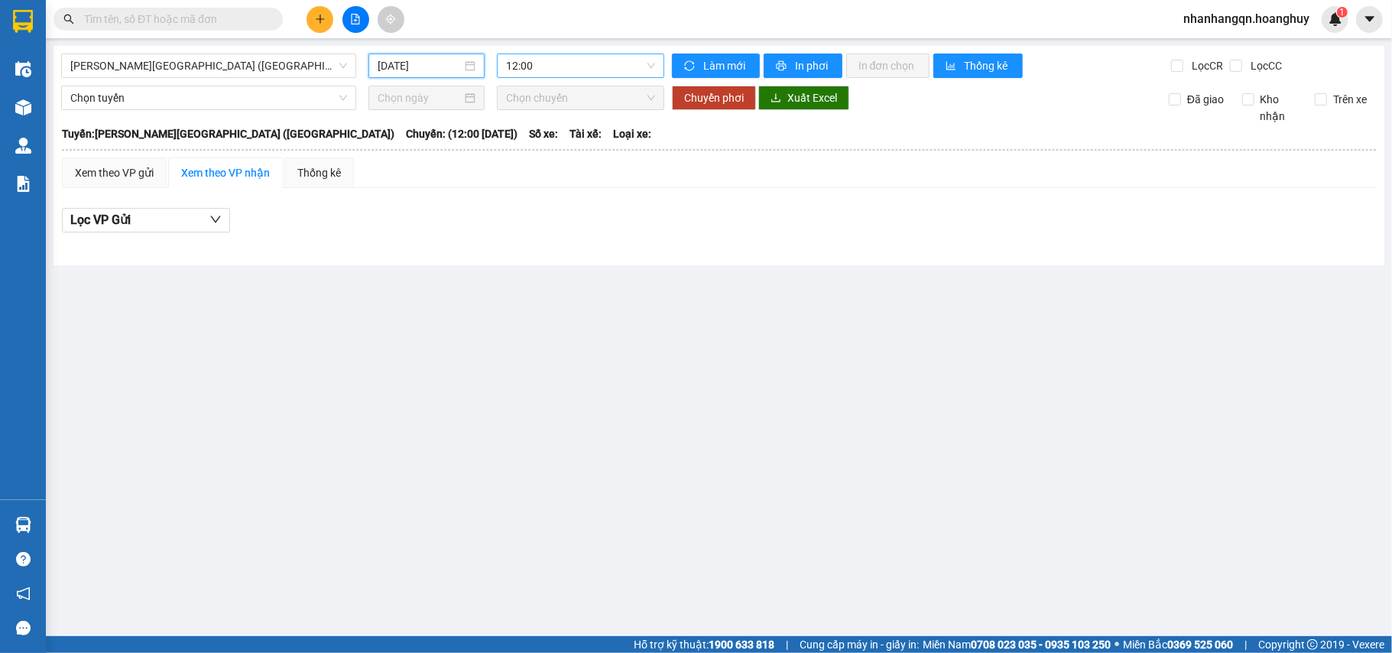
click at [560, 59] on span "12:00" at bounding box center [580, 65] width 149 height 23
click at [427, 70] on input "[DATE]" at bounding box center [420, 65] width 84 height 17
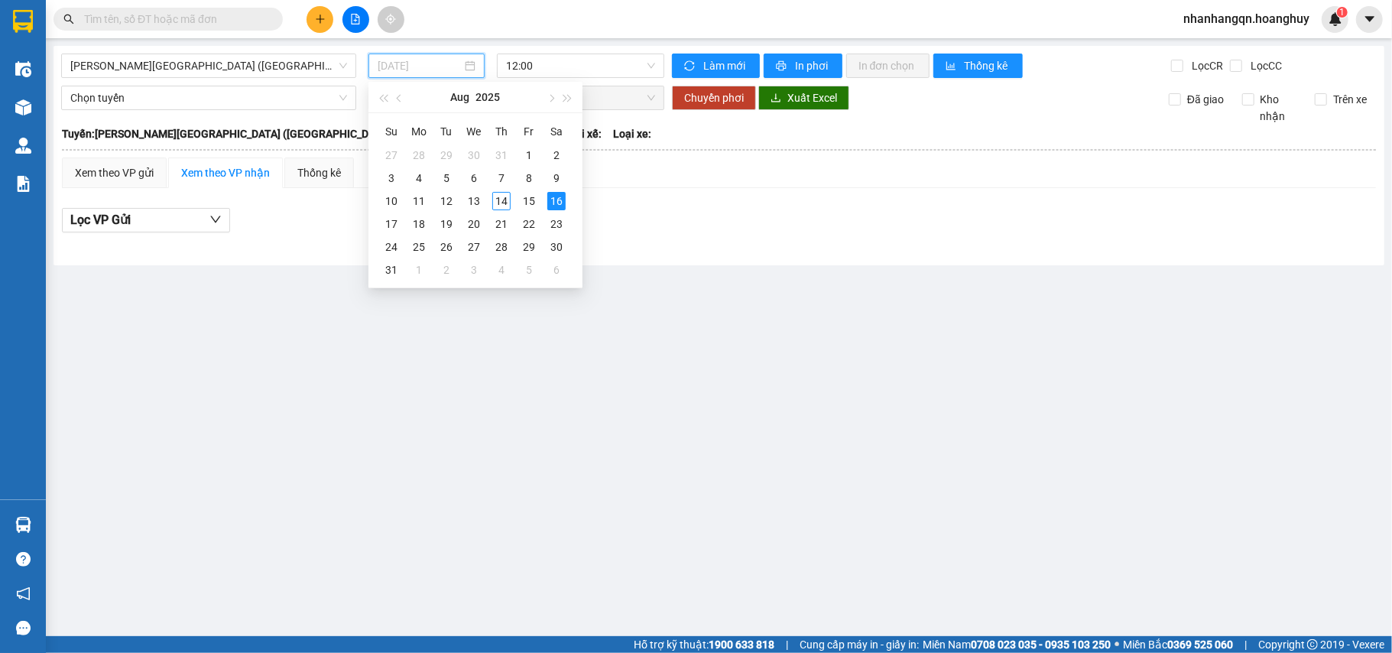
click at [554, 200] on div "16" at bounding box center [557, 201] width 18 height 18
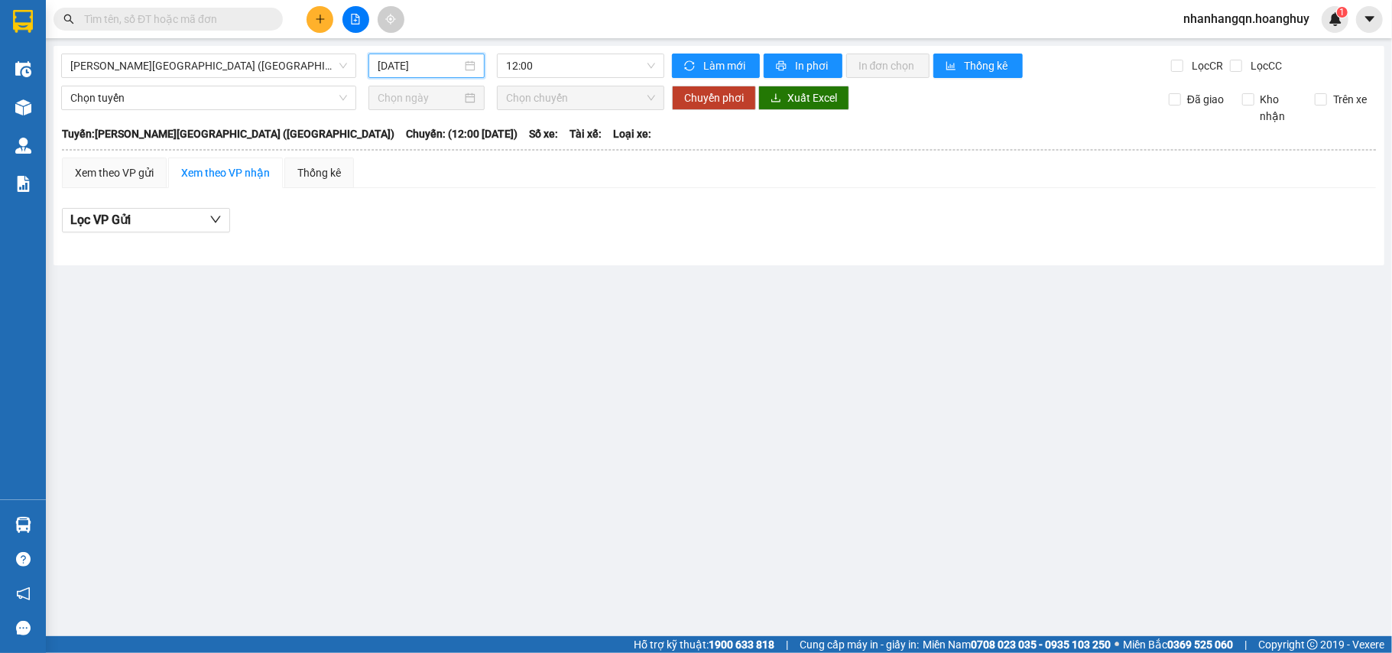
click at [428, 67] on input "[DATE]" at bounding box center [420, 65] width 84 height 17
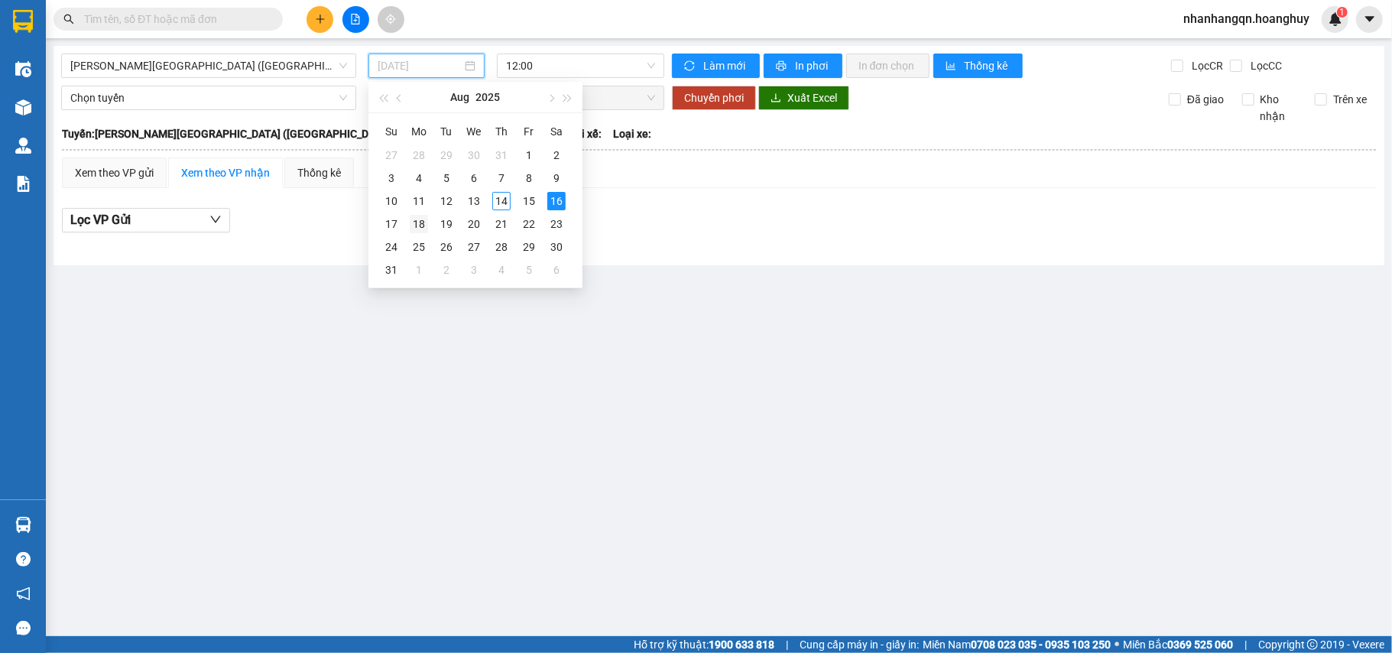
click at [421, 222] on div "18" at bounding box center [419, 224] width 18 height 18
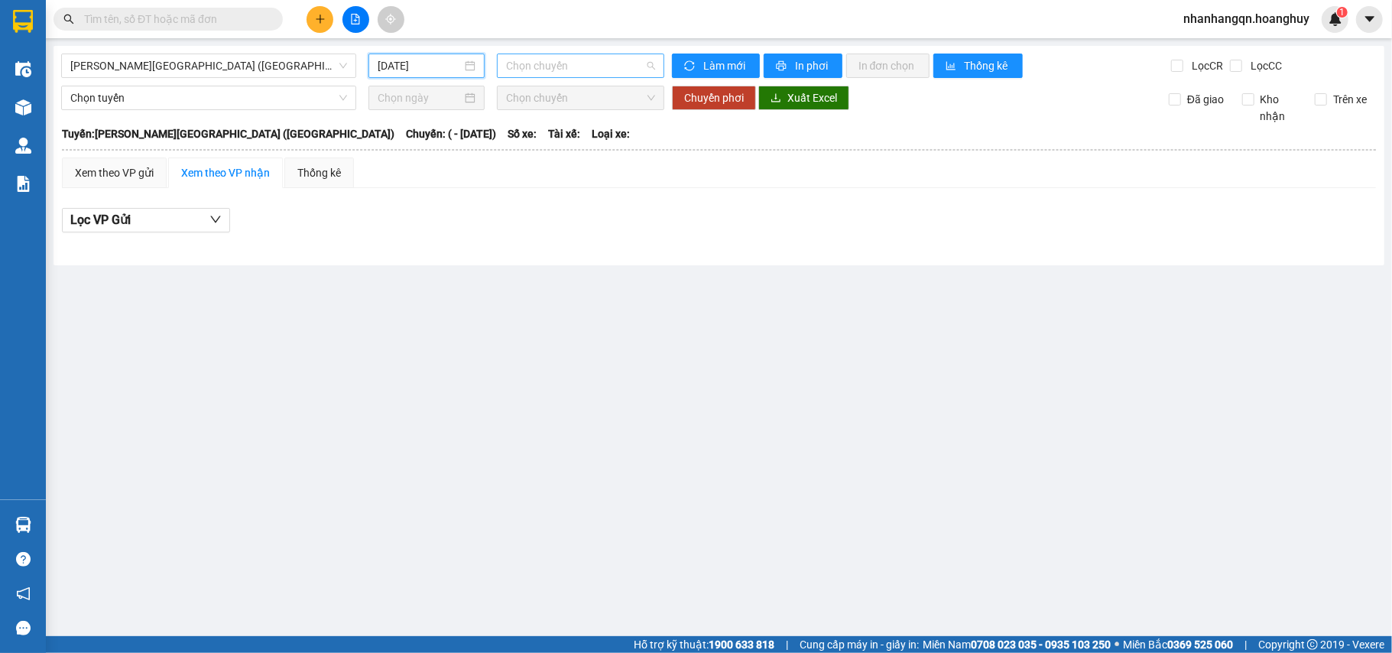
click at [574, 64] on span "Chọn chuyến" at bounding box center [580, 65] width 149 height 23
click at [420, 72] on input "[DATE]" at bounding box center [420, 65] width 84 height 17
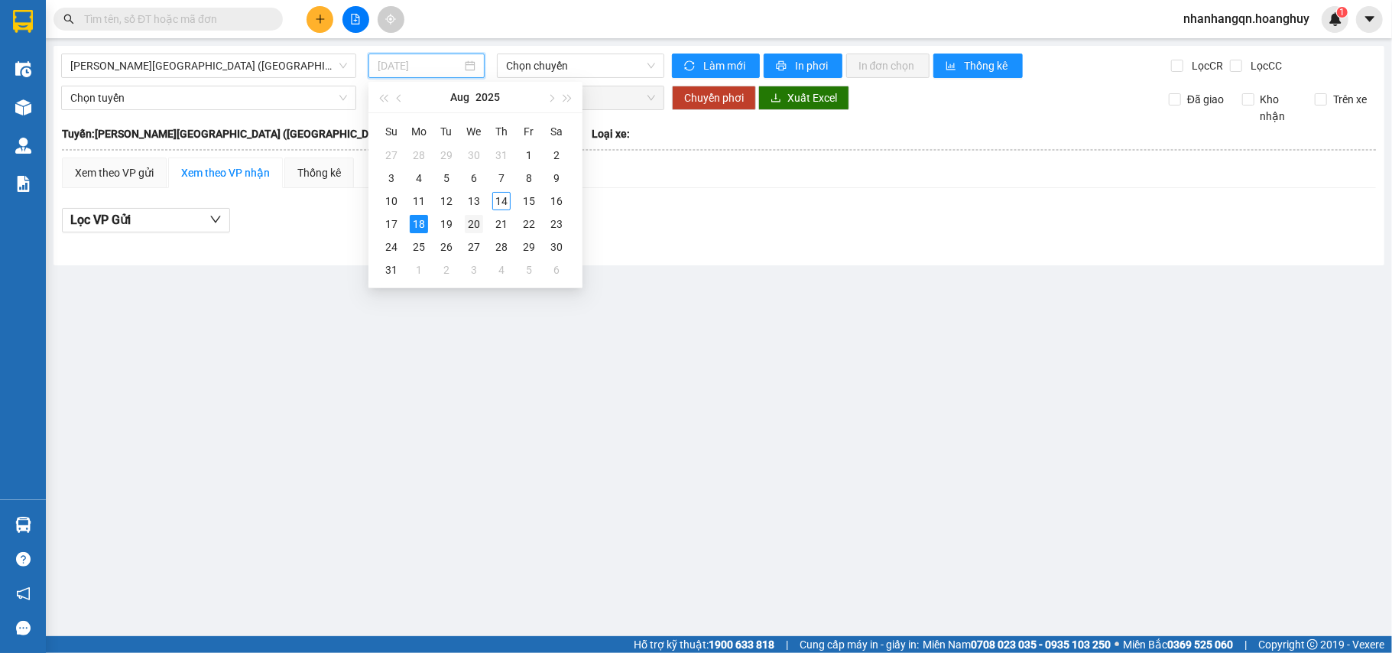
click at [480, 224] on div "20" at bounding box center [474, 224] width 18 height 18
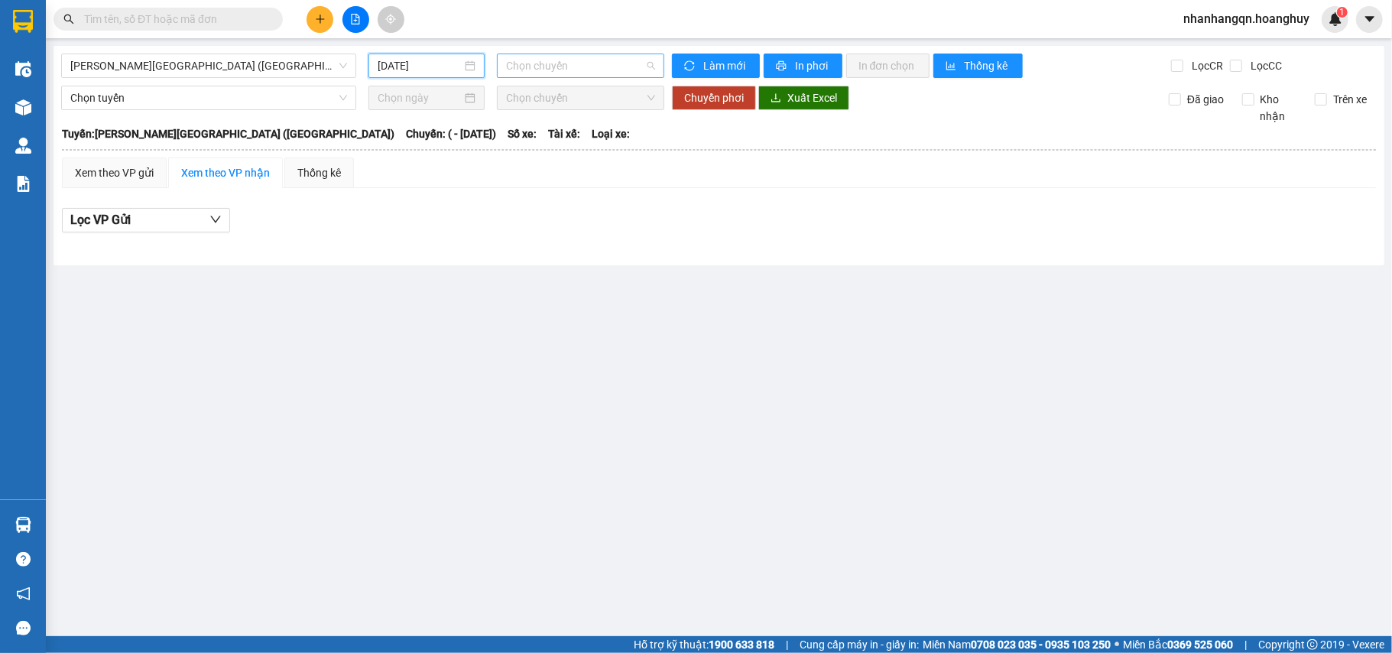
click at [563, 69] on span "Chọn chuyến" at bounding box center [580, 65] width 149 height 23
click at [417, 66] on input "[DATE]" at bounding box center [420, 65] width 84 height 17
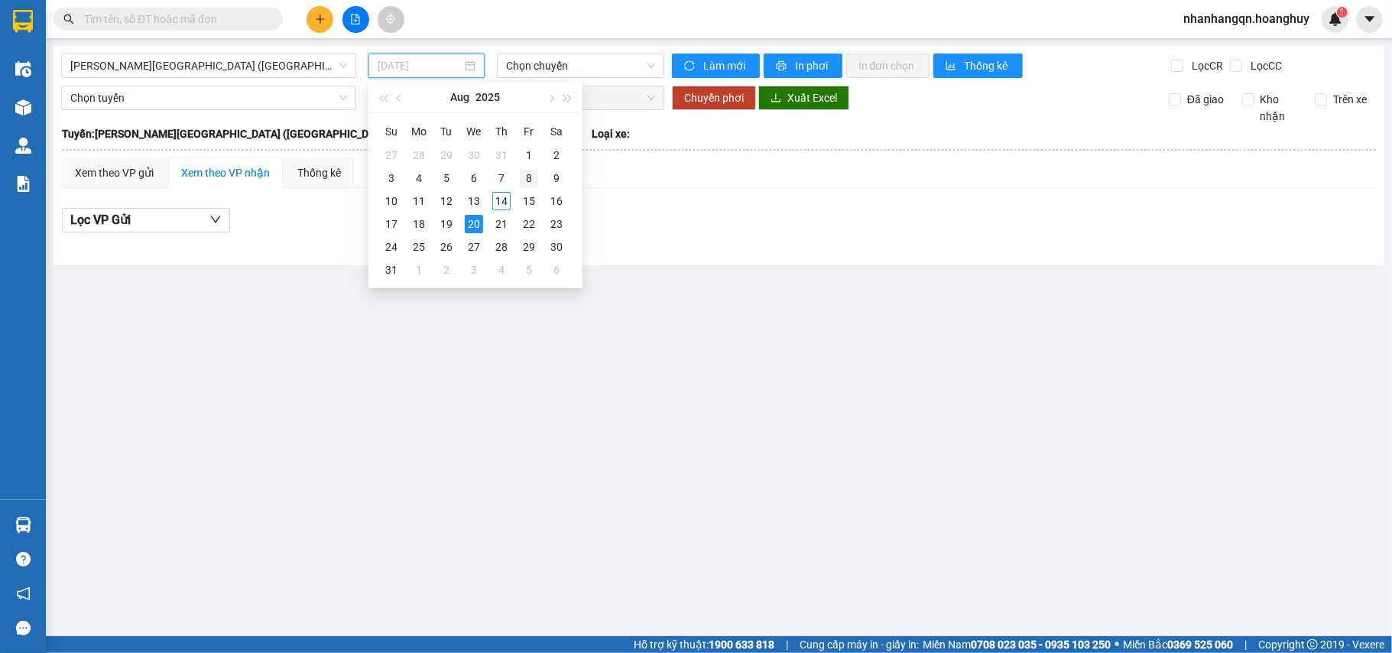
click at [532, 179] on div "8" at bounding box center [529, 178] width 18 height 18
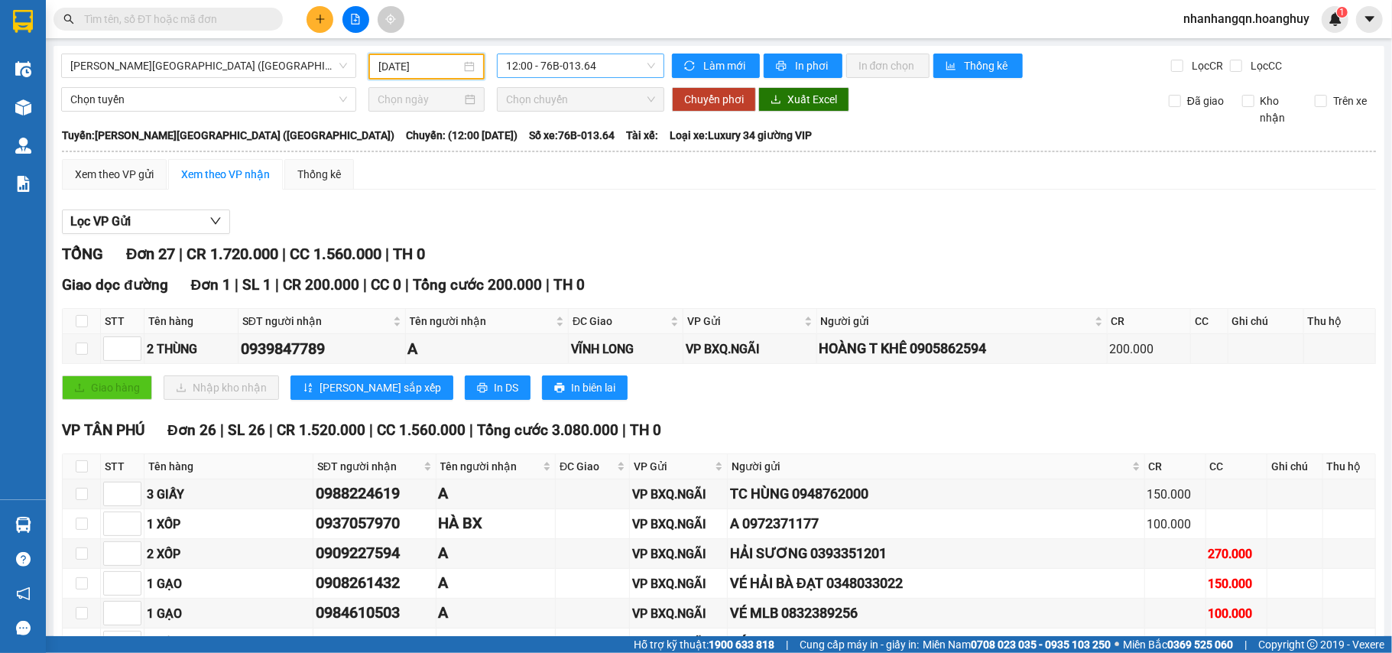
click at [548, 64] on span "12:00 - 76B-013.64" at bounding box center [580, 65] width 149 height 23
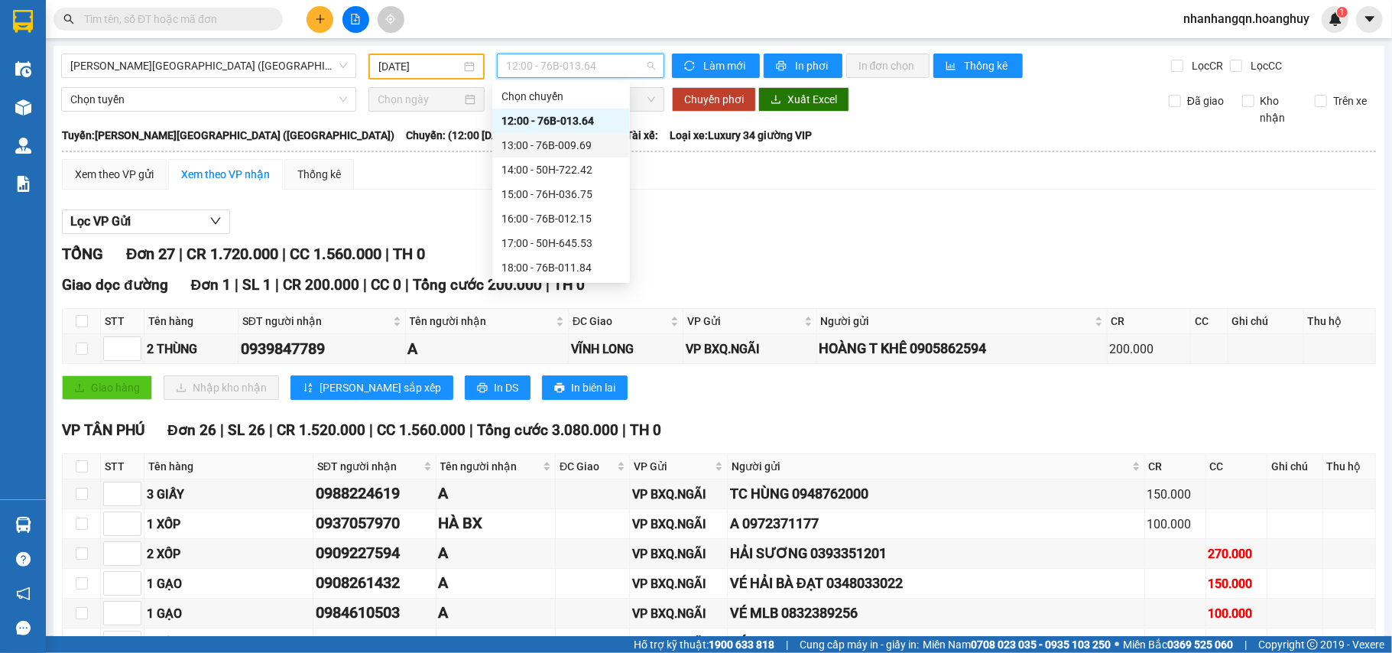
click at [548, 138] on div "13:00 - 76B-009.69" at bounding box center [561, 145] width 119 height 17
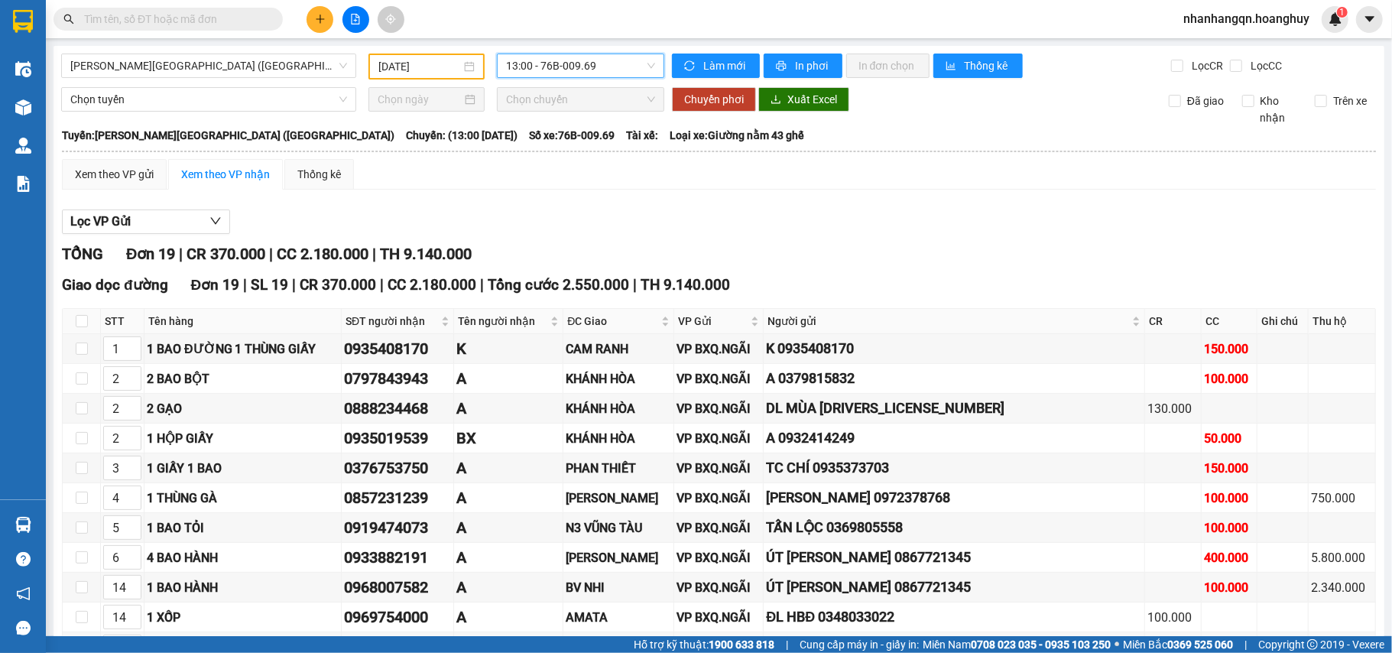
click at [428, 65] on input "[DATE]" at bounding box center [420, 66] width 83 height 17
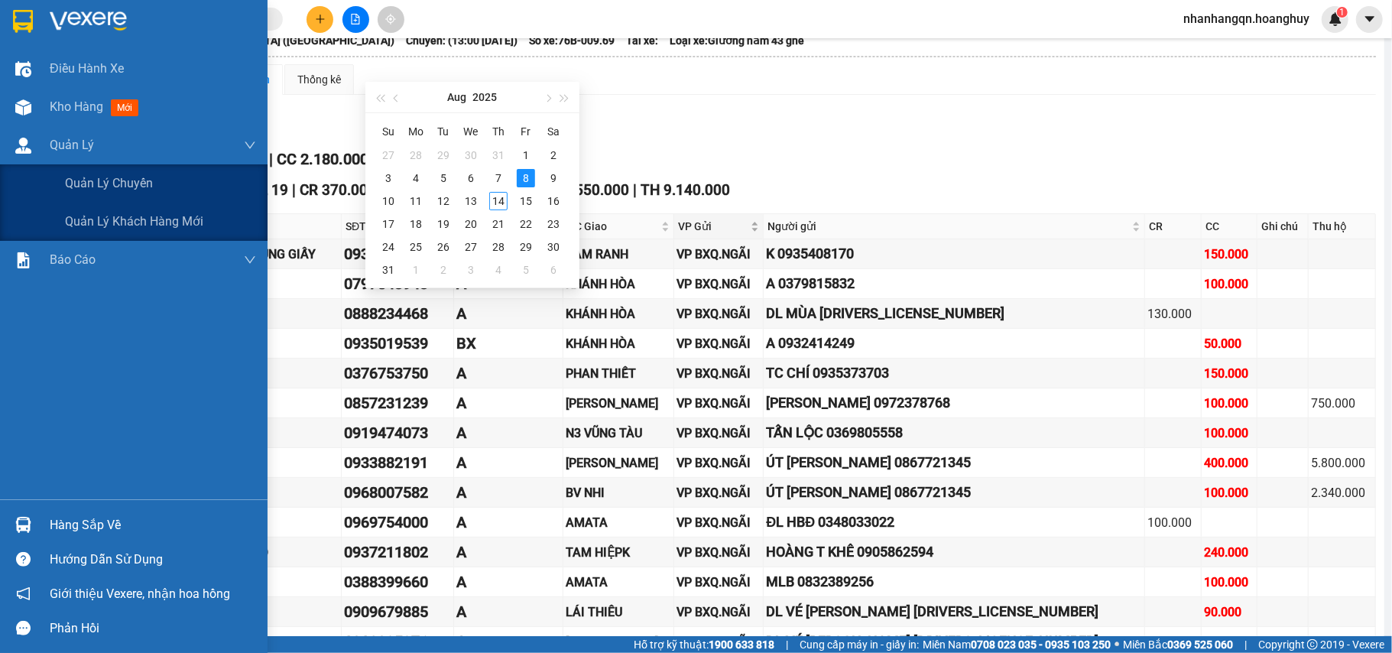
scroll to position [102, 0]
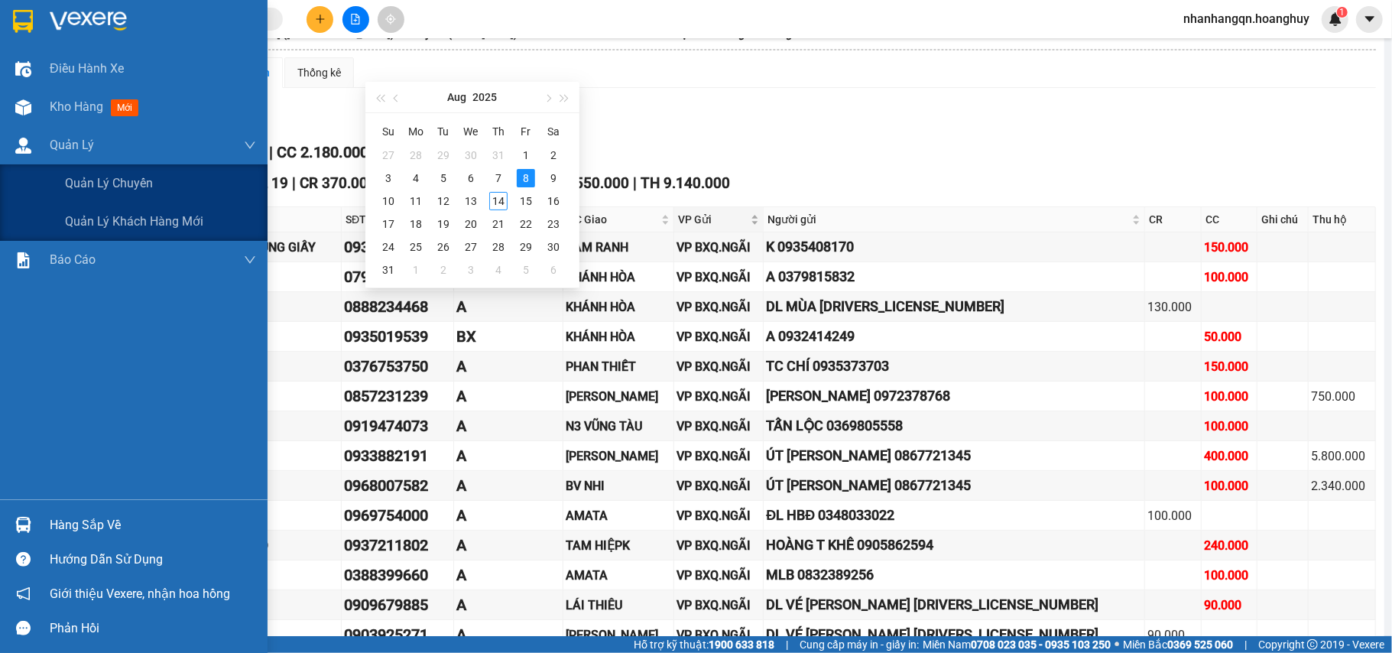
type input "[DATE]"
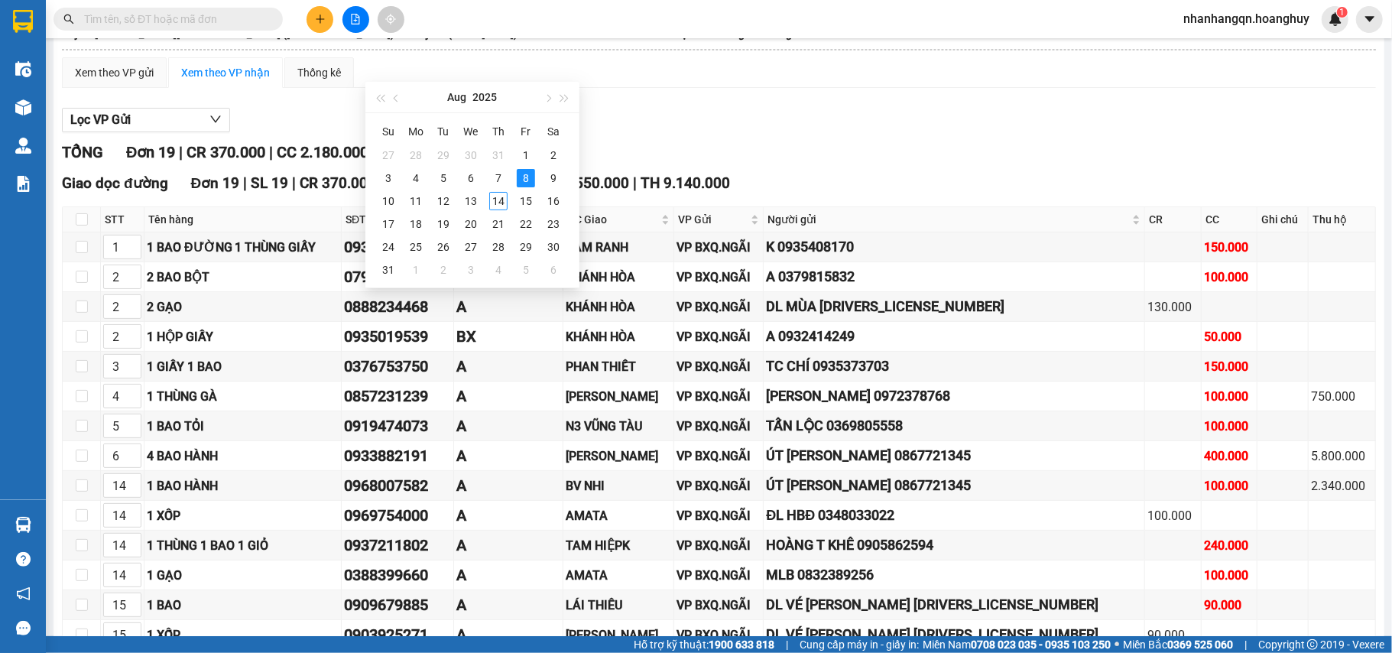
click at [845, 105] on div "Lọc VP Gửi [PERSON_NAME] 19 | CR 370.000 | CC 2.180.000 | TH 9.140.000 Giao dọ…" at bounding box center [719, 477] width 1314 height 754
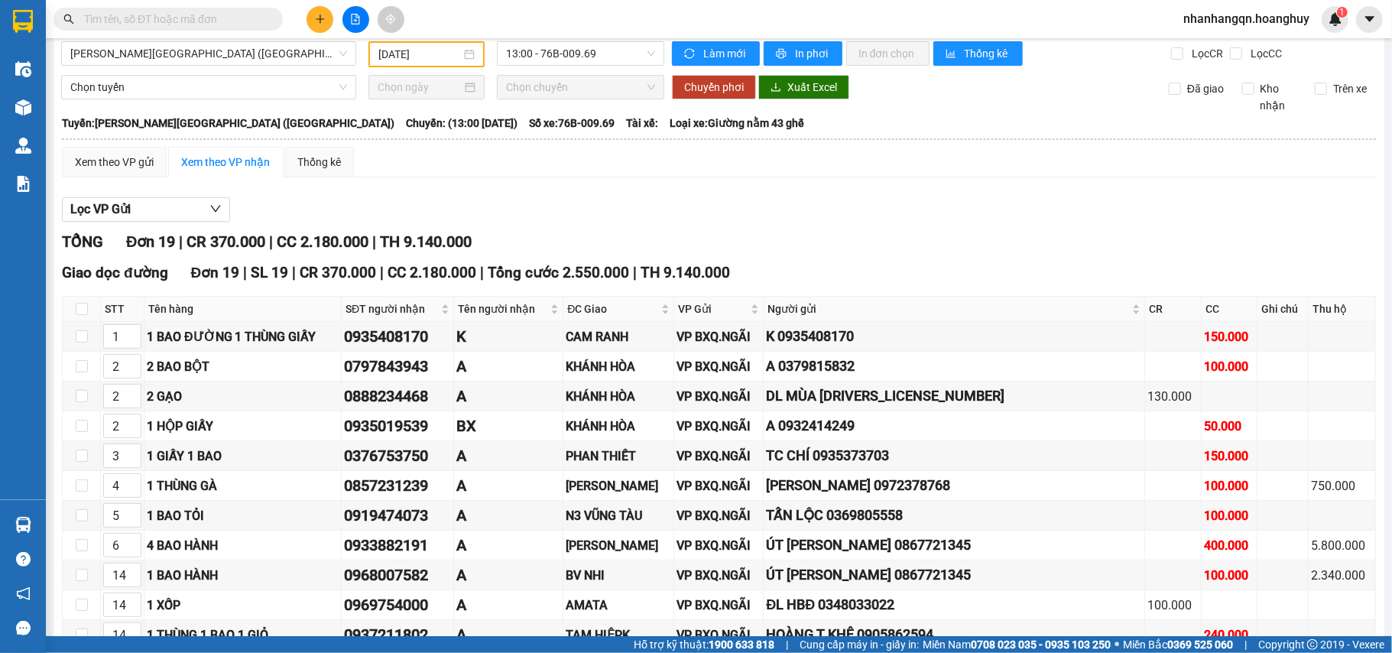
scroll to position [0, 0]
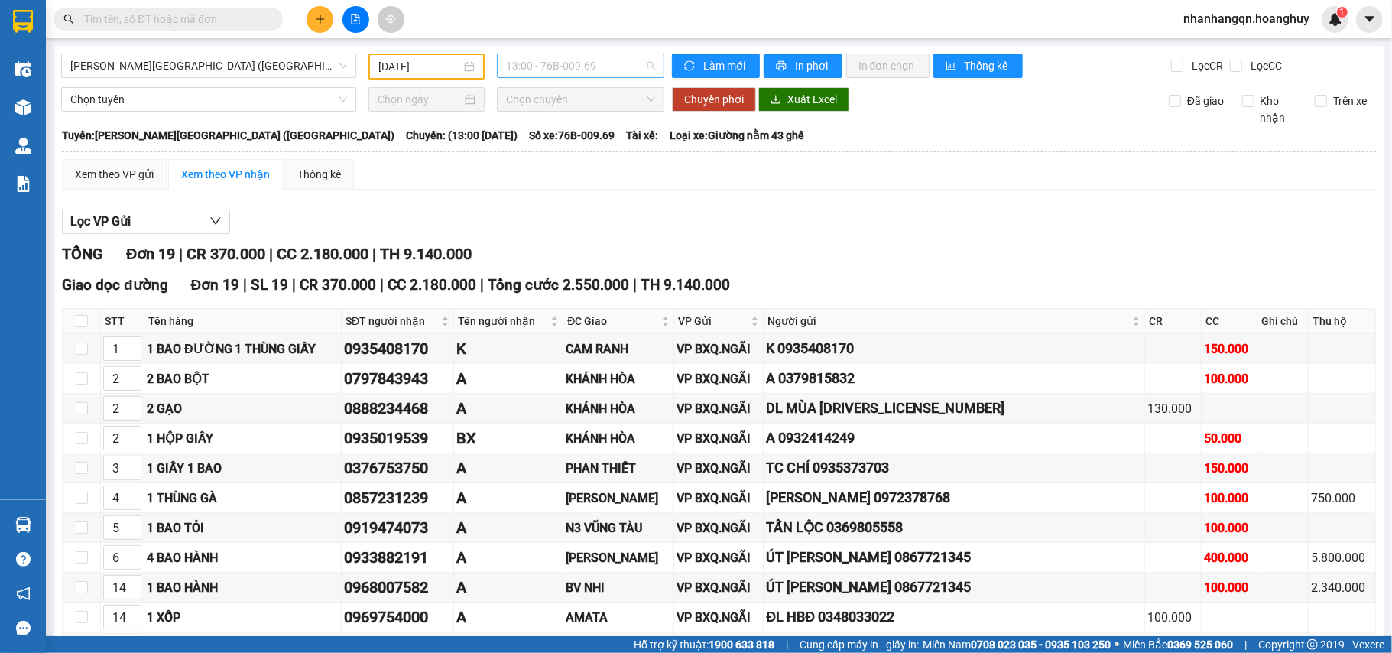
click at [554, 60] on span "13:00 - 76B-009.69" at bounding box center [580, 65] width 149 height 23
drag, startPoint x: 780, startPoint y: 185, endPoint x: 673, endPoint y: 151, distance: 112.4
click at [778, 185] on div "Xem theo VP gửi Xem theo VP nhận Thống kê" at bounding box center [719, 174] width 1314 height 31
click at [555, 73] on span "13:00 - 76B-009.69" at bounding box center [580, 65] width 149 height 23
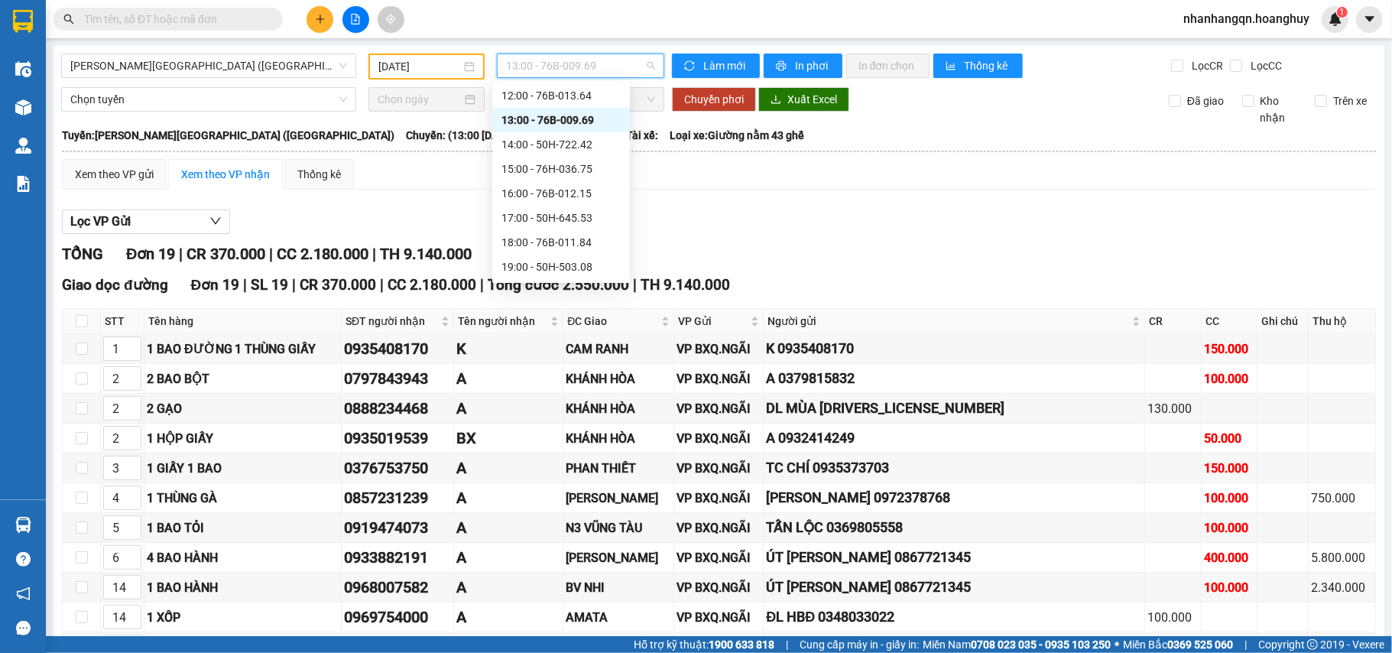
scroll to position [49, 0]
click at [732, 213] on div "Lọc VP Gửi" at bounding box center [719, 222] width 1314 height 25
